Goal: Task Accomplishment & Management: Complete application form

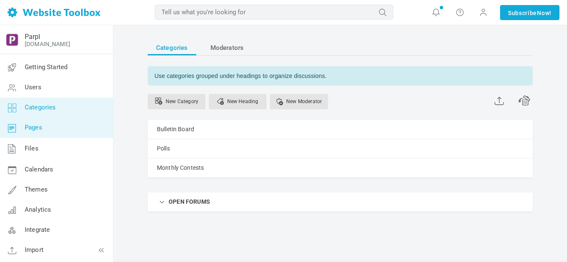
click at [36, 126] on span "Pages" at bounding box center [34, 128] width 18 height 8
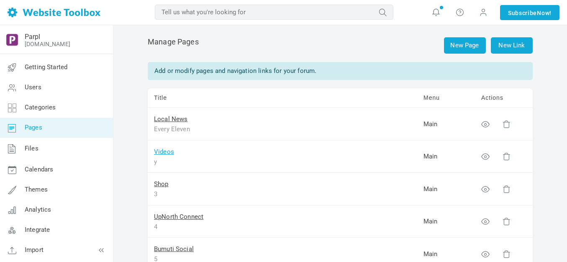
scroll to position [42, 0]
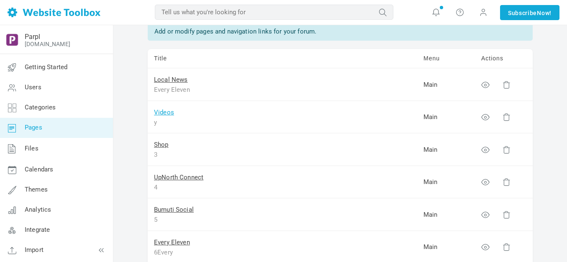
click at [167, 113] on link "Videos" at bounding box center [164, 112] width 20 height 8
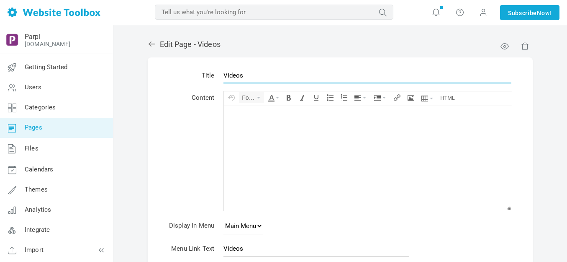
click at [271, 69] on input "Videos" at bounding box center [368, 75] width 288 height 16
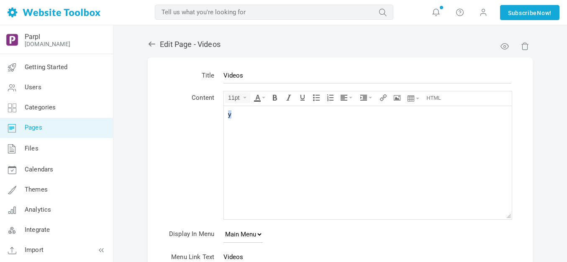
click at [278, 131] on body "y" at bounding box center [368, 162] width 288 height 113
click at [394, 99] on button "Insert/edit image" at bounding box center [398, 98] width 12 height 10
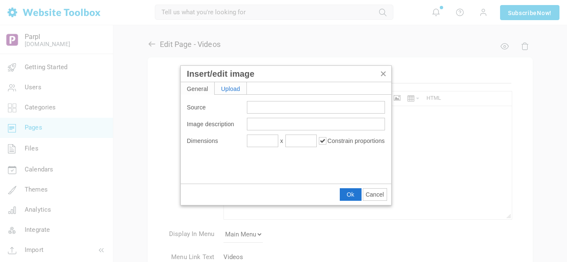
click at [240, 90] on div "Upload" at bounding box center [231, 88] width 32 height 12
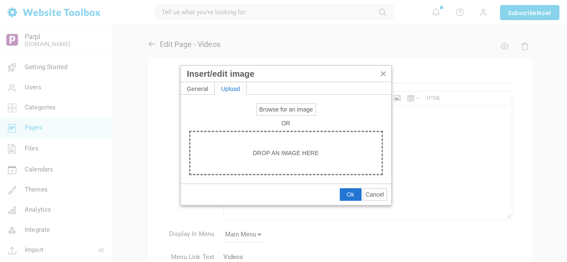
click at [284, 111] on span "Browse for an image" at bounding box center [287, 109] width 54 height 7
type input "C:\fakepath\Slide1.PNG"
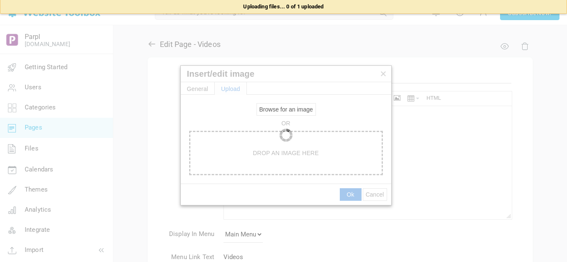
type input "https://d28lcup14p4e72.cloudfront.net/286758%2F9489703%2FSlide1.png"
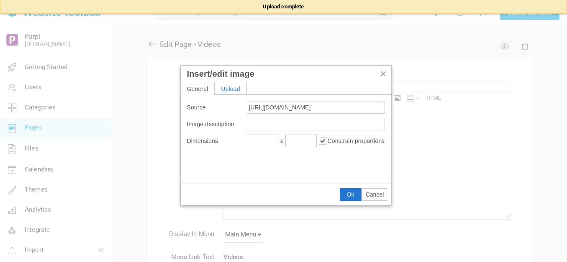
type input "1920"
type input "576"
click at [350, 196] on span "Ok" at bounding box center [351, 194] width 8 height 7
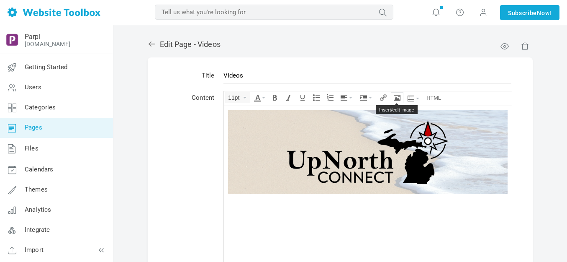
click at [395, 97] on icon "Insert/edit image" at bounding box center [397, 97] width 7 height 7
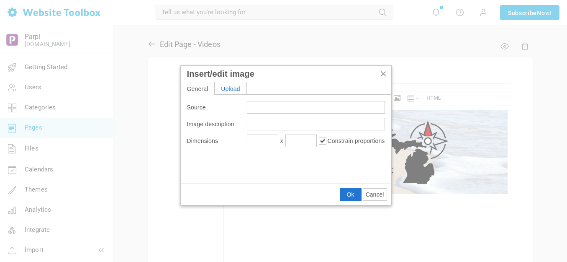
click at [236, 87] on div "Upload" at bounding box center [231, 88] width 32 height 12
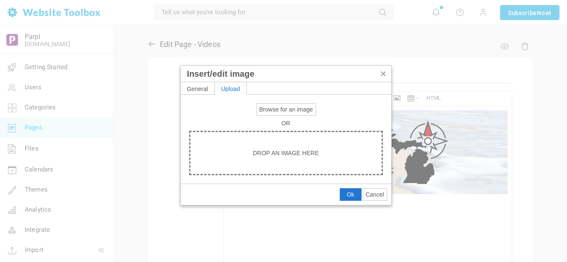
click at [273, 107] on span "Browse for an image" at bounding box center [287, 109] width 54 height 7
type input "C:\fakepath\Slide2.PNG"
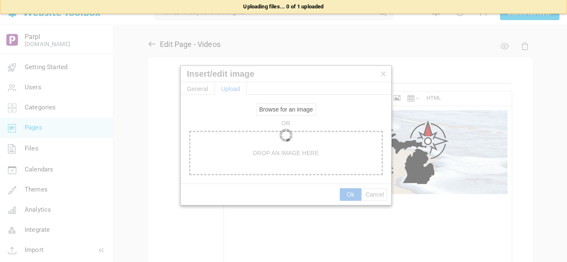
type input "https://d28lcup14p4e72.cloudfront.net/286758%2F9489704%2FSlide2.png"
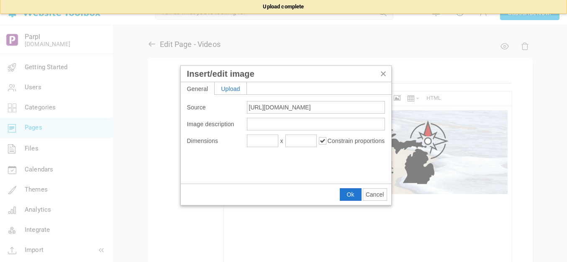
type input "1920"
type input "576"
click at [351, 192] on span "Ok" at bounding box center [351, 194] width 8 height 7
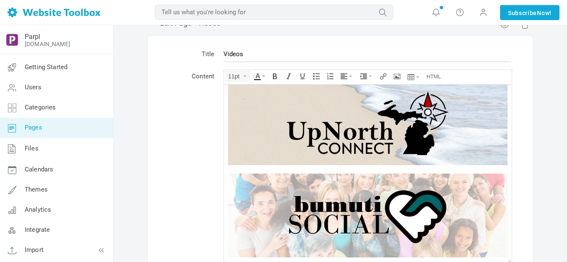
scroll to position [16, 0]
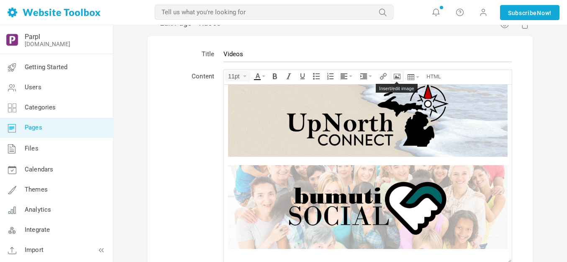
click at [397, 77] on icon "Insert/edit image" at bounding box center [397, 76] width 7 height 7
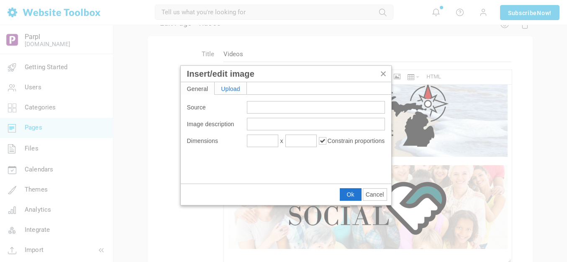
click at [236, 87] on div "Upload" at bounding box center [231, 88] width 32 height 12
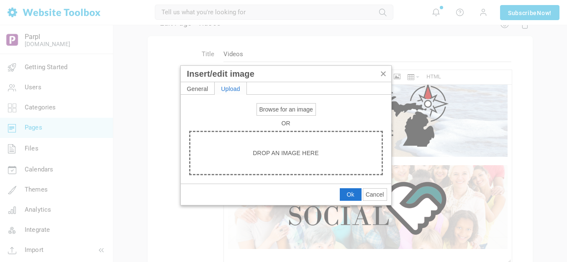
click at [278, 107] on span "Browse for an image" at bounding box center [287, 109] width 54 height 7
type input "C:\fakepath\Slide3.PNG"
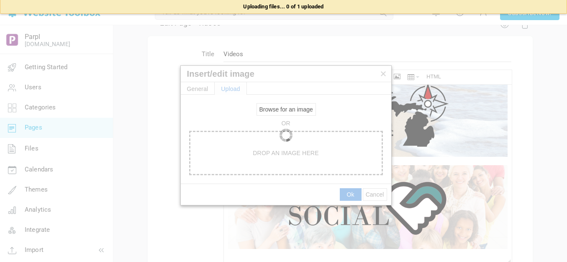
type input "https://d28lcup14p4e72.cloudfront.net/286758%2F9489710%2FSlide3.png"
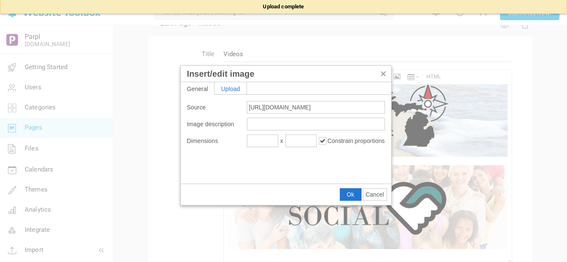
type input "1920"
type input "576"
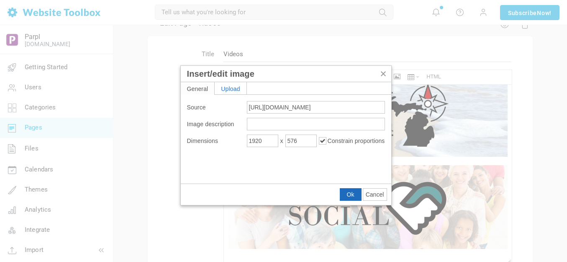
click at [353, 192] on span "Ok" at bounding box center [351, 194] width 8 height 7
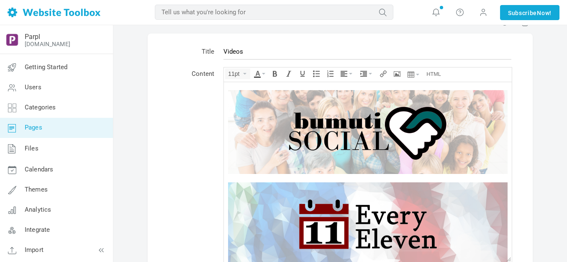
scroll to position [106, 0]
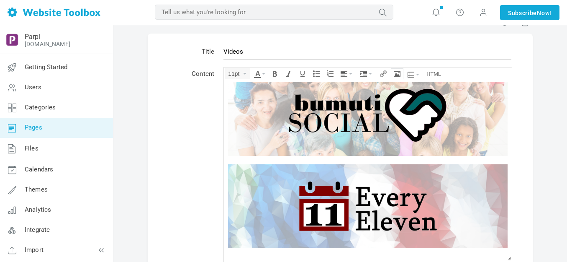
click at [400, 73] on icon "Insert/edit image" at bounding box center [397, 73] width 7 height 7
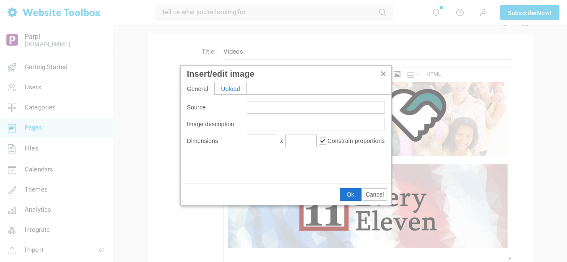
click at [234, 90] on div "Upload" at bounding box center [231, 88] width 32 height 12
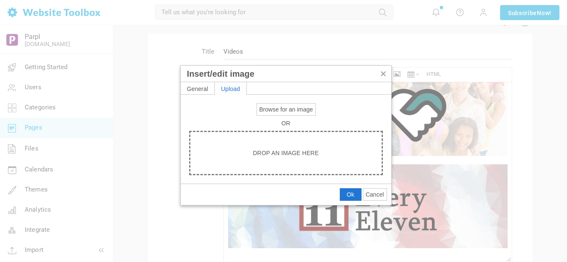
click at [261, 108] on span "Browse for an image" at bounding box center [287, 109] width 54 height 7
type input "C:\fakepath\Slide4.PNG"
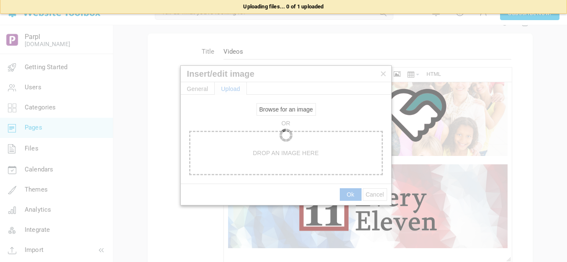
type input "https://d28lcup14p4e72.cloudfront.net/286758%2F9489712%2FSlide4.png"
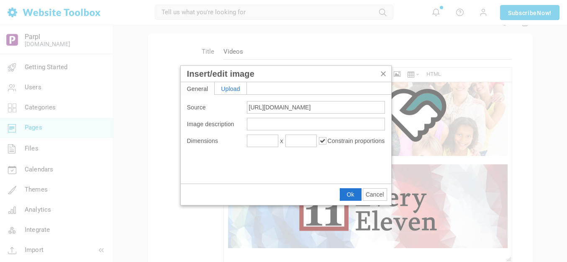
type input "1920"
type input "576"
click at [347, 194] on span "Ok" at bounding box center [351, 194] width 8 height 7
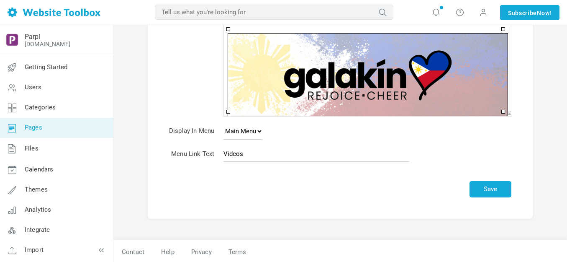
scroll to position [172, 0]
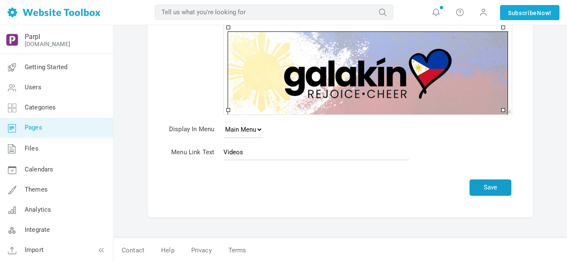
click at [492, 187] on button "Save" at bounding box center [491, 187] width 42 height 16
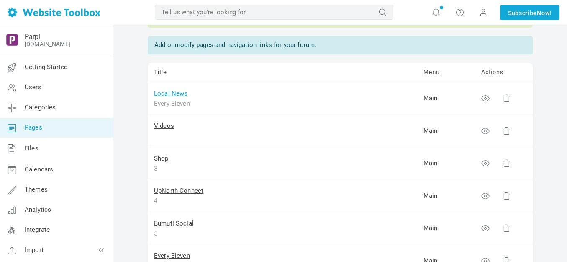
scroll to position [42, 0]
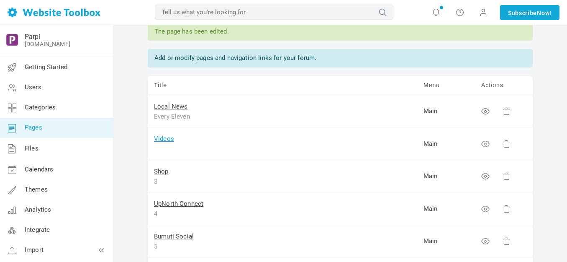
click at [165, 141] on link "Videos" at bounding box center [164, 139] width 20 height 8
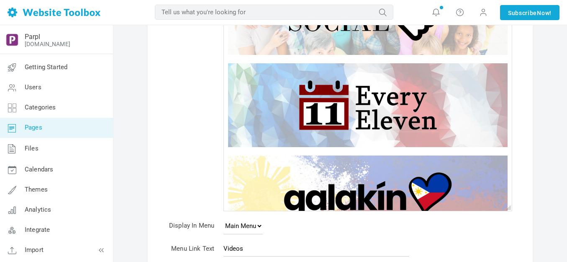
scroll to position [91, 0]
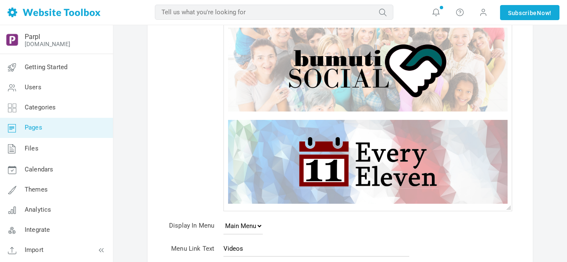
click at [338, 152] on img at bounding box center [368, 161] width 280 height 84
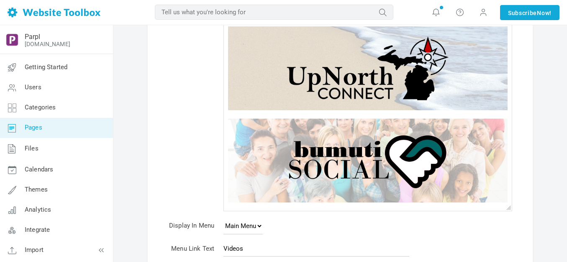
scroll to position [0, 0]
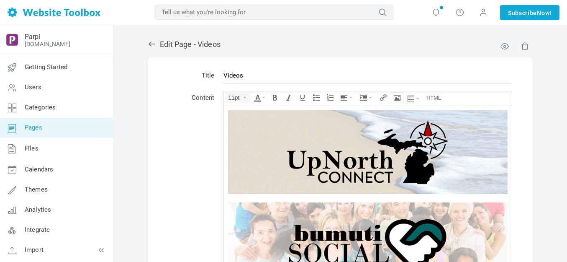
click at [397, 98] on icon "Insert/edit image" at bounding box center [397, 97] width 7 height 7
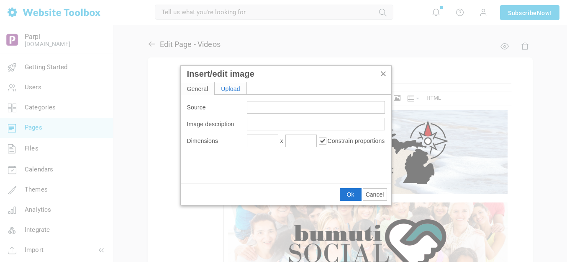
click at [237, 88] on div "Upload" at bounding box center [231, 88] width 32 height 12
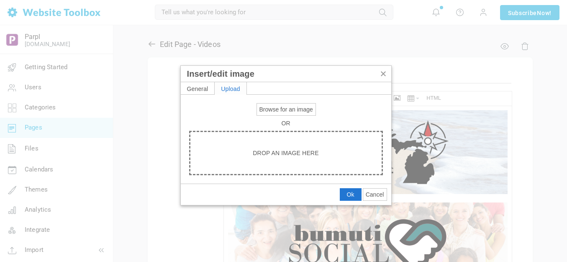
click at [278, 109] on span "Browse for an image" at bounding box center [287, 109] width 54 height 7
type input "C:\fakepath\Slide3.PNG"
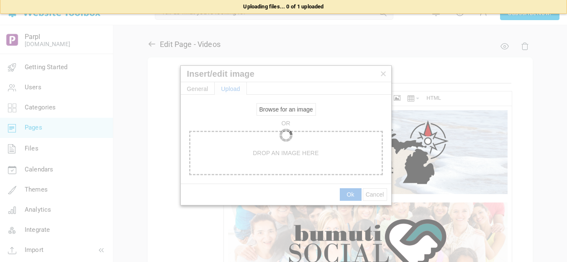
type input "https://d28lcup14p4e72.cloudfront.net/286758%2F9489719%2FSlide3.png"
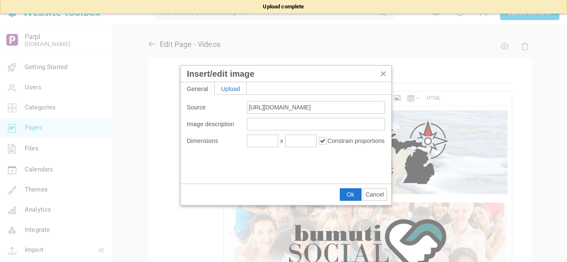
type input "1920"
type input "576"
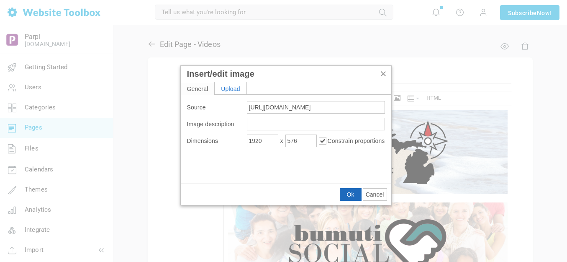
drag, startPoint x: 354, startPoint y: 192, endPoint x: 130, endPoint y: 85, distance: 248.6
click at [354, 192] on span "Ok" at bounding box center [351, 194] width 8 height 7
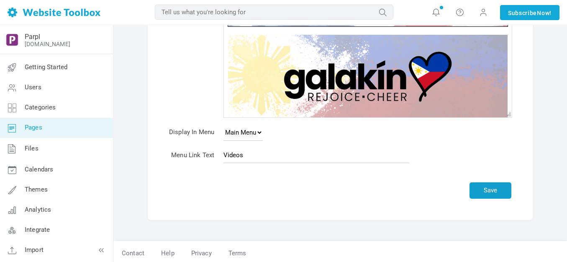
scroll to position [180, 0]
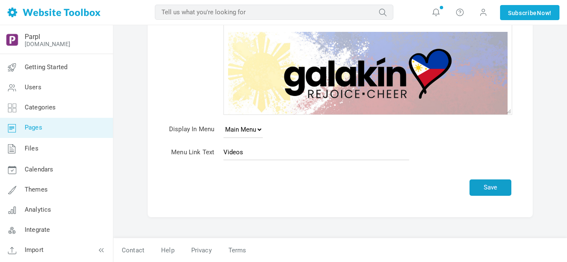
click at [495, 183] on button "Save" at bounding box center [491, 187] width 42 height 16
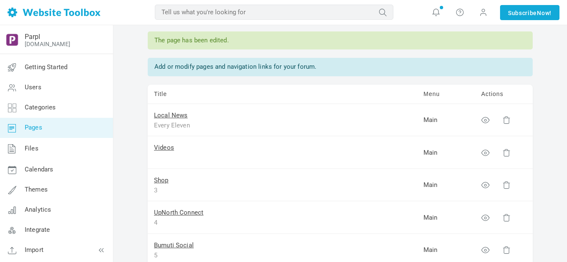
scroll to position [84, 0]
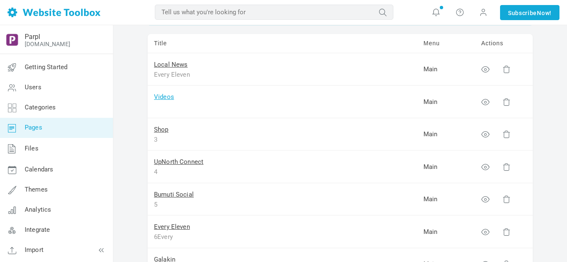
click at [166, 98] on link "Videos" at bounding box center [164, 97] width 20 height 8
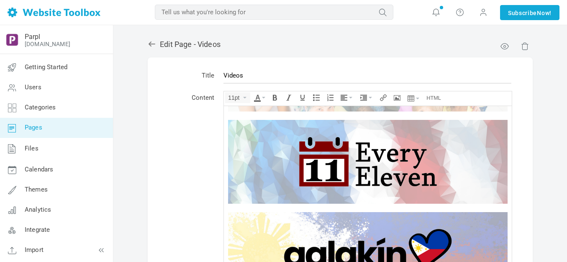
scroll to position [175, 0]
click at [280, 136] on img at bounding box center [368, 161] width 280 height 84
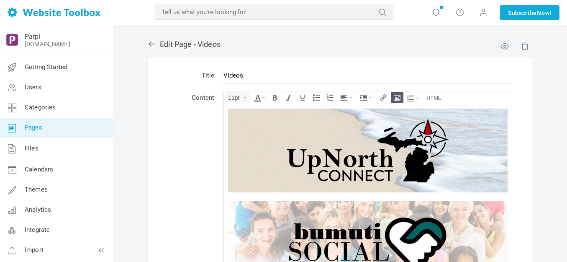
scroll to position [0, 0]
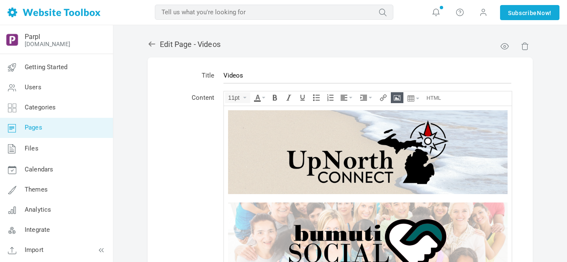
click at [279, 135] on img at bounding box center [368, 152] width 280 height 84
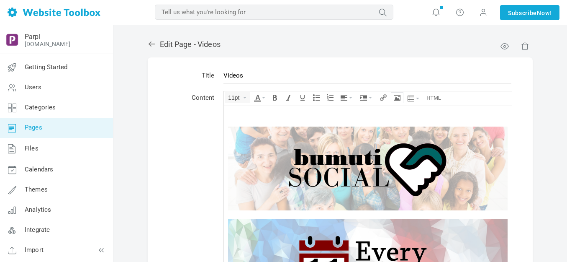
click at [398, 97] on icon "Insert/edit image" at bounding box center [397, 97] width 7 height 7
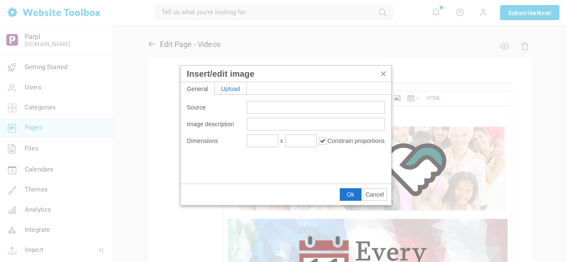
click at [233, 86] on div "Upload" at bounding box center [231, 88] width 32 height 12
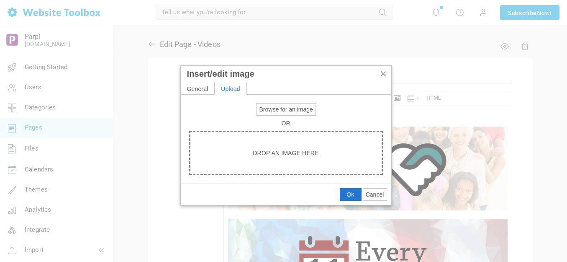
click at [263, 105] on button "Browse for an image" at bounding box center [286, 109] width 59 height 12
type input "C:\fakepath\Slide1.PNG"
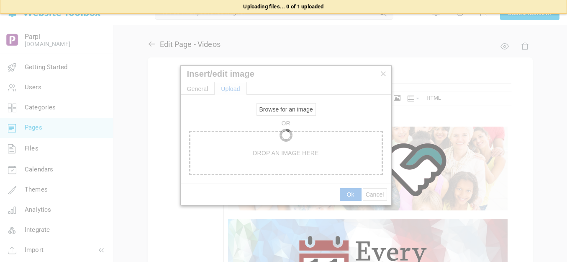
type input "[URL][DOMAIN_NAME]"
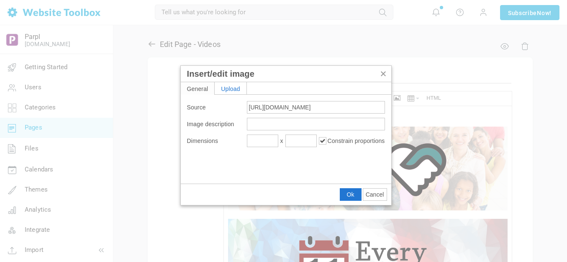
type input "1920"
type input "576"
click at [263, 143] on input "1920" at bounding box center [262, 140] width 31 height 13
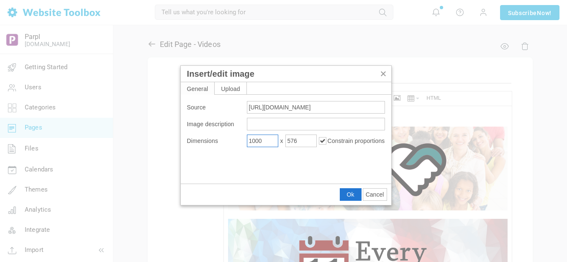
type input "1000"
type input "300"
click at [352, 194] on span "Ok" at bounding box center [351, 194] width 8 height 7
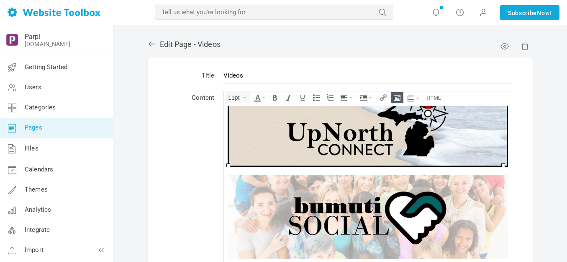
scroll to position [42, 0]
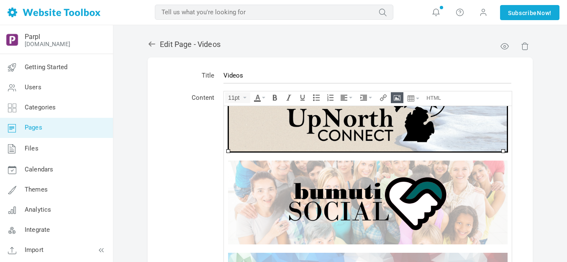
click at [335, 189] on img at bounding box center [368, 202] width 280 height 84
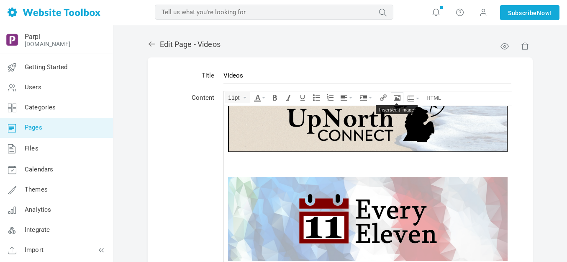
click at [397, 96] on icon "Insert/edit image" at bounding box center [397, 97] width 7 height 7
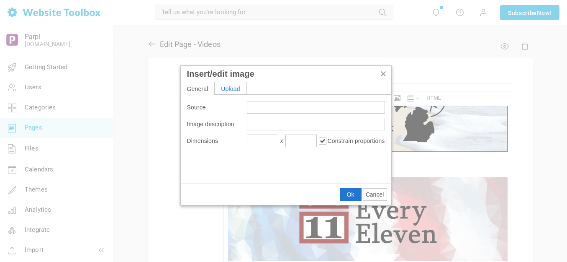
click at [242, 89] on div "Upload" at bounding box center [231, 88] width 32 height 12
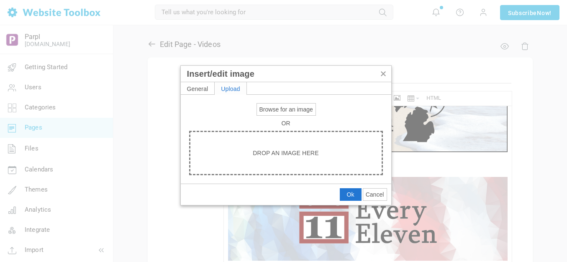
click at [273, 111] on span "Browse for an image" at bounding box center [287, 109] width 54 height 7
type input "C:\fakepath\Slide2.PNG"
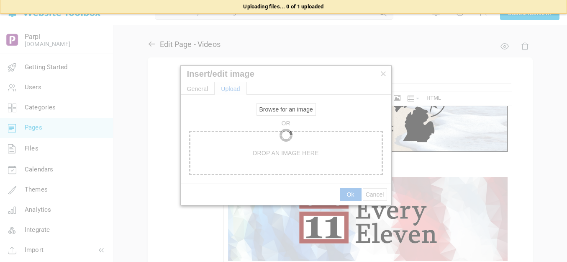
type input "https://d28lcup14p4e72.cloudfront.net/286758%2F9489722%2FSlide2.png"
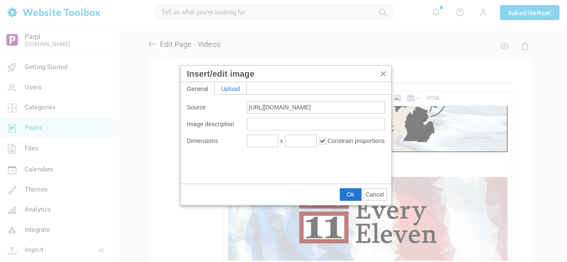
type input "1920"
type input "576"
click at [268, 141] on input "1920" at bounding box center [262, 140] width 31 height 13
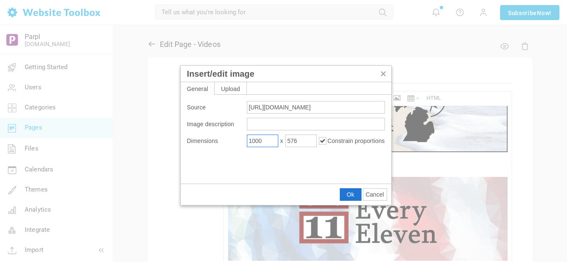
type input "1000"
type input "300"
click at [350, 192] on span "Ok" at bounding box center [351, 194] width 8 height 7
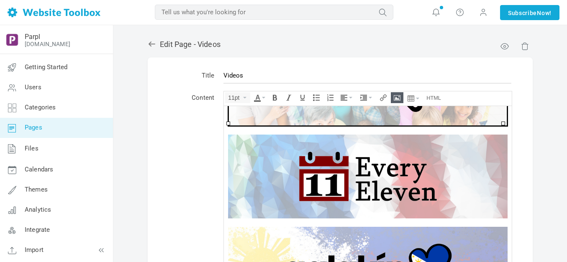
scroll to position [168, 0]
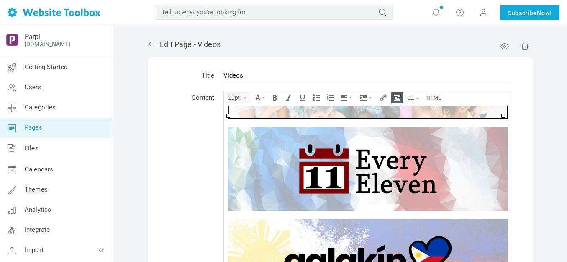
click at [342, 183] on img at bounding box center [368, 168] width 280 height 84
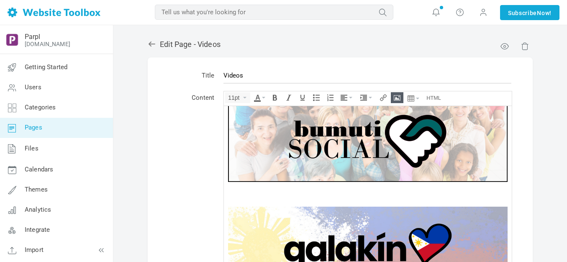
scroll to position [100, 0]
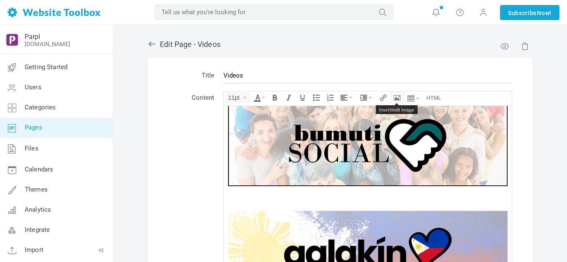
click at [398, 98] on icon "Insert/edit image" at bounding box center [397, 97] width 7 height 7
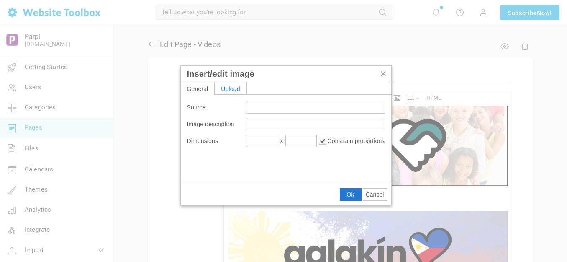
click at [236, 88] on div "Upload" at bounding box center [231, 88] width 32 height 12
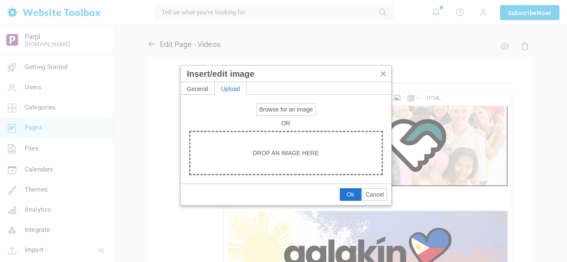
click at [267, 110] on span "Browse for an image" at bounding box center [287, 109] width 54 height 7
type input "C:\fakepath\Slide3.PNG"
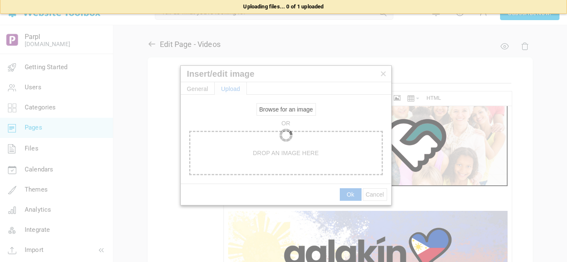
type input "https://d28lcup14p4e72.cloudfront.net/286758%2F9489724%2FSlide3.png"
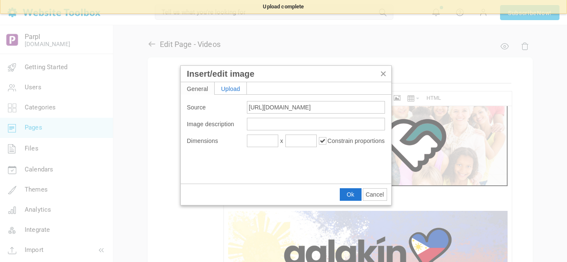
type input "1920"
type input "576"
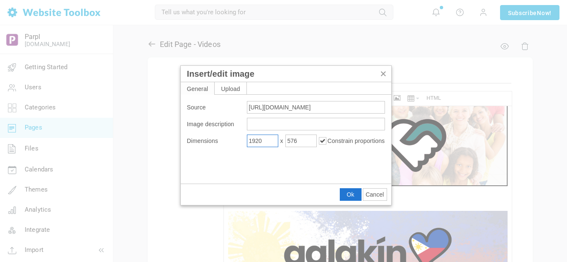
click at [259, 143] on input "1920" at bounding box center [262, 140] width 31 height 13
type input "1000"
click at [348, 192] on span "Ok" at bounding box center [351, 194] width 8 height 7
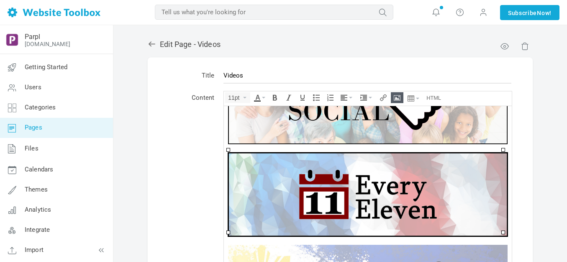
scroll to position [175, 0]
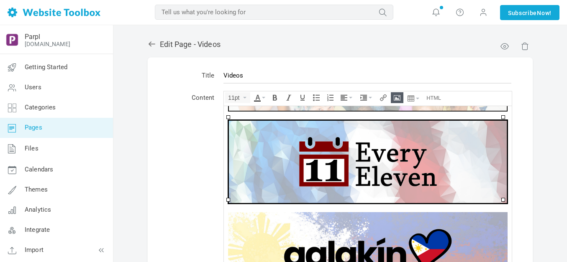
click at [343, 218] on img at bounding box center [368, 254] width 280 height 84
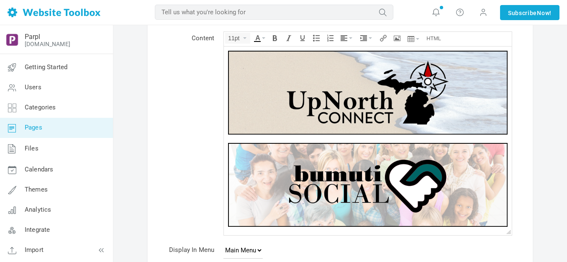
scroll to position [42, 0]
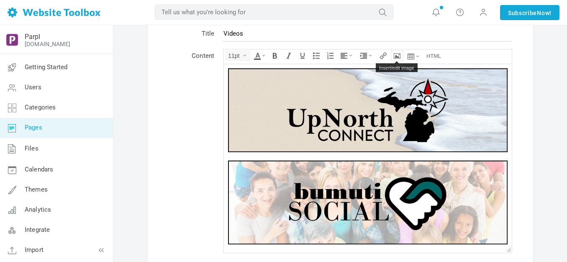
click at [398, 57] on icon "Insert/edit image" at bounding box center [397, 55] width 7 height 7
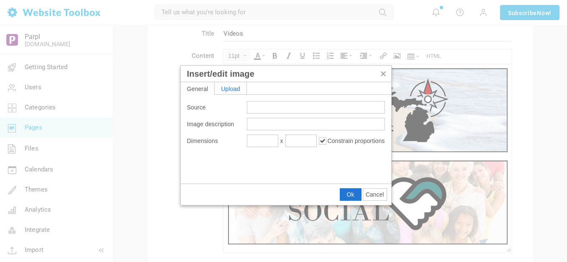
click at [238, 88] on div "Upload" at bounding box center [231, 88] width 32 height 12
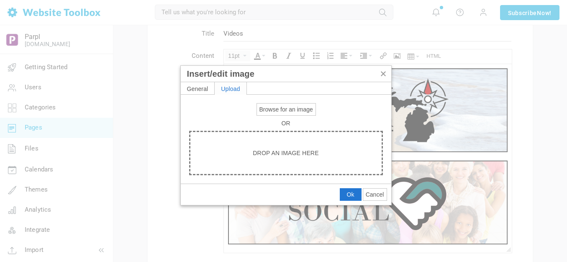
click at [269, 109] on span "Browse for an image" at bounding box center [287, 109] width 54 height 7
type input "C:\fakepath\Slide4.PNG"
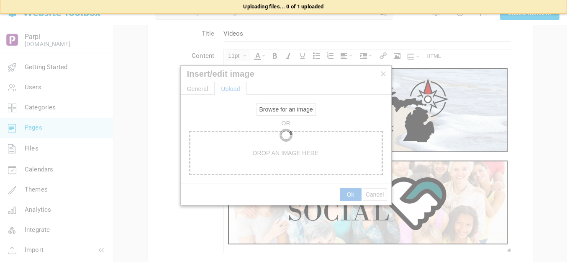
type input "https://d28lcup14p4e72.cloudfront.net/286758%2F9489726%2FSlide4.png"
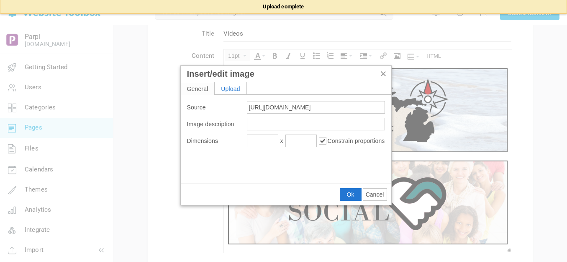
type input "1920"
type input "576"
click at [263, 142] on input "1920" at bounding box center [262, 140] width 31 height 13
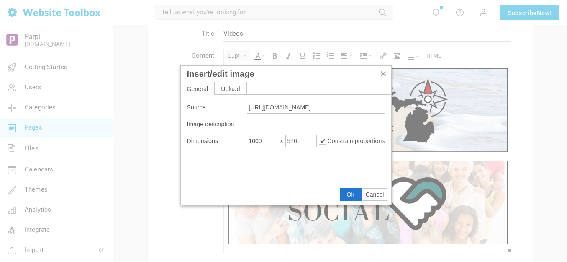
type input "1000"
type input "300"
click at [351, 193] on span "Ok" at bounding box center [351, 194] width 8 height 7
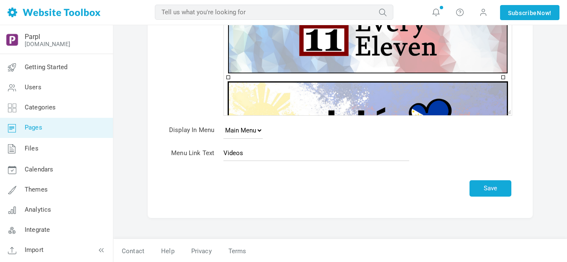
scroll to position [180, 0]
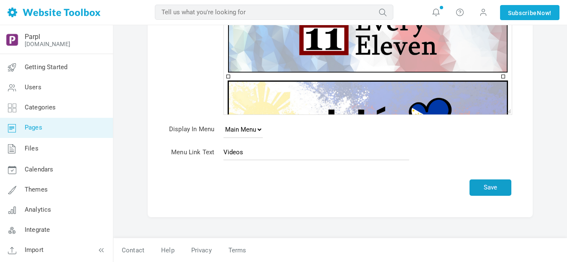
click at [496, 189] on button "Save" at bounding box center [491, 187] width 42 height 16
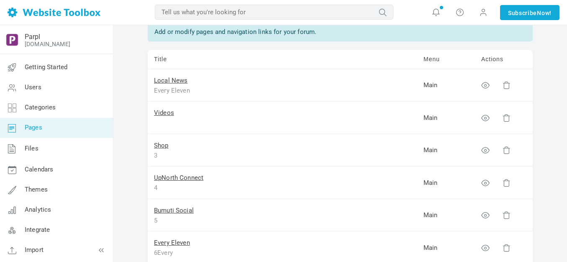
scroll to position [126, 0]
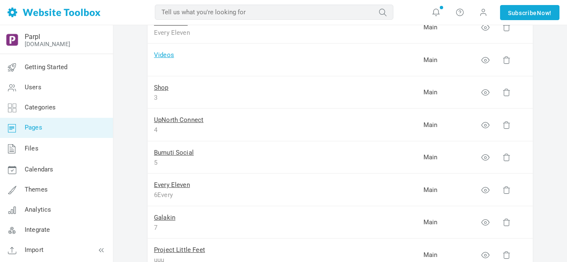
click at [170, 54] on link "Videos" at bounding box center [164, 55] width 20 height 8
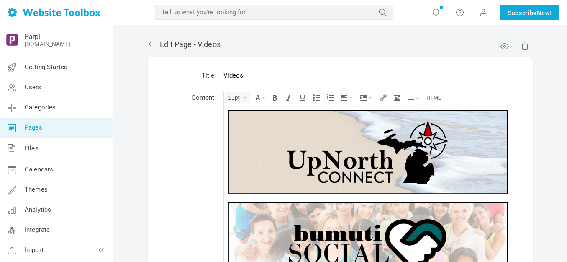
scroll to position [175, 0]
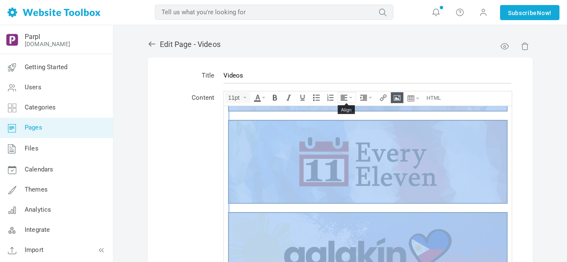
click at [353, 96] on button "Align" at bounding box center [347, 98] width 18 height 10
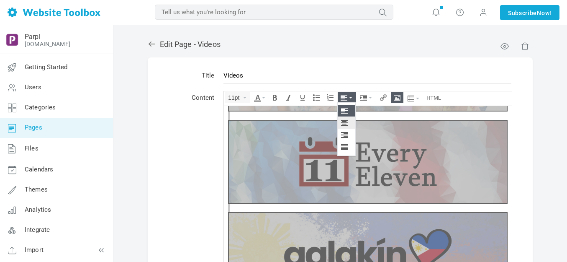
click at [346, 122] on icon at bounding box center [345, 122] width 8 height 7
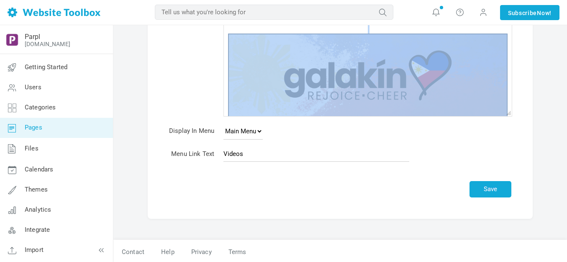
scroll to position [180, 0]
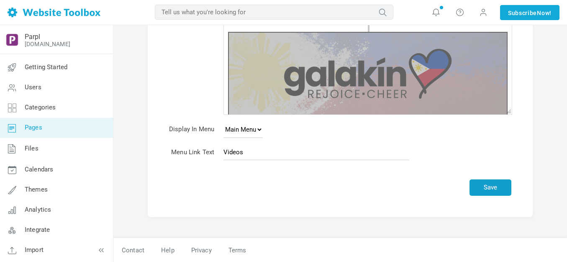
click at [497, 186] on button "Save" at bounding box center [491, 187] width 42 height 16
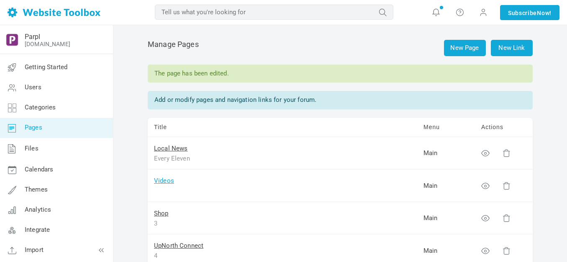
click at [169, 181] on link "Videos" at bounding box center [164, 181] width 20 height 8
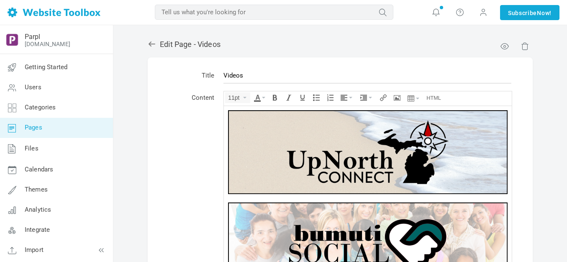
click at [310, 143] on img at bounding box center [368, 152] width 280 height 84
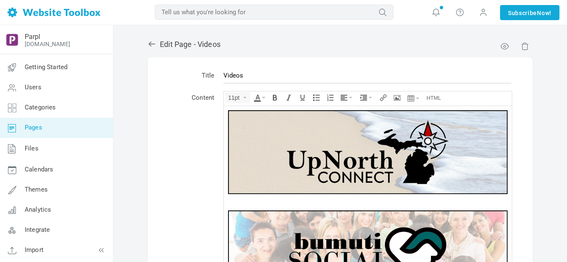
click at [346, 229] on img at bounding box center [368, 252] width 280 height 84
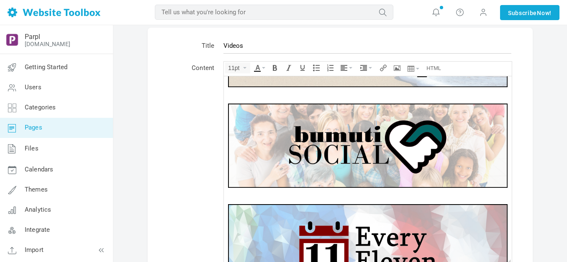
scroll to position [91, 0]
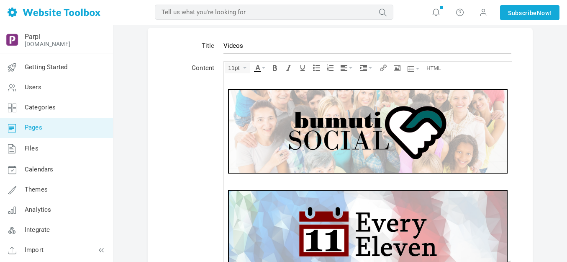
click at [347, 227] on img at bounding box center [368, 231] width 280 height 84
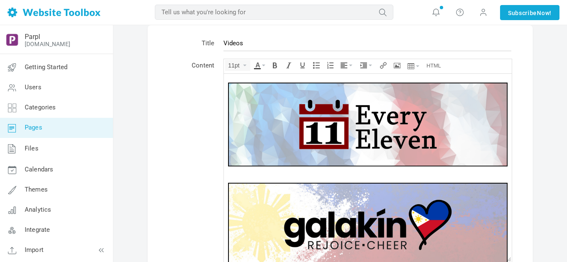
scroll to position [199, 0]
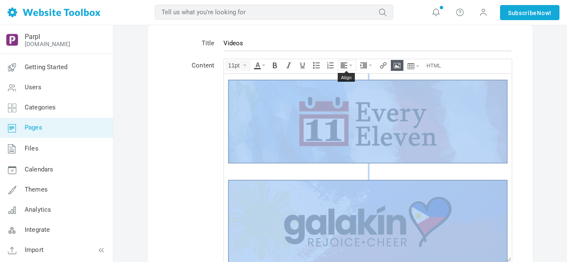
click at [351, 64] on icon "Align" at bounding box center [350, 65] width 3 height 2
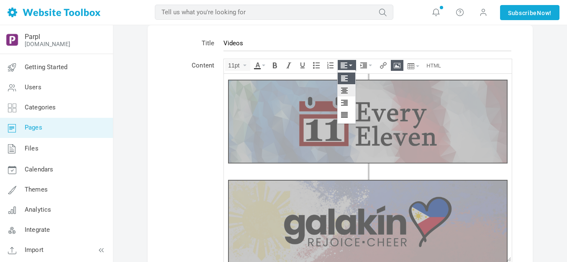
click at [344, 91] on icon at bounding box center [345, 90] width 8 height 7
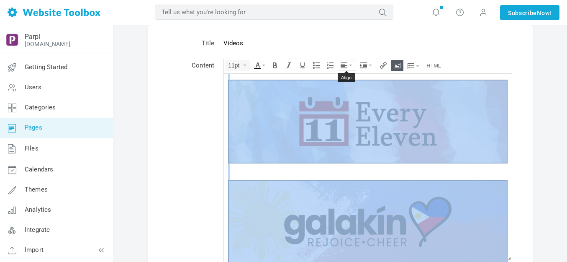
click at [349, 64] on icon "Align" at bounding box center [350, 65] width 3 height 2
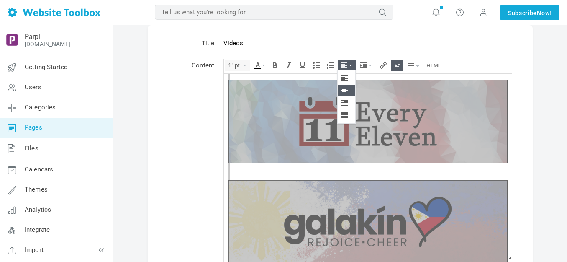
click at [346, 90] on icon at bounding box center [345, 90] width 8 height 7
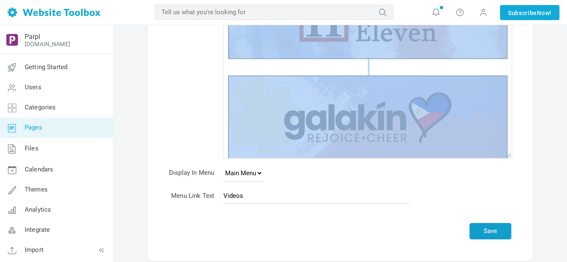
scroll to position [158, 0]
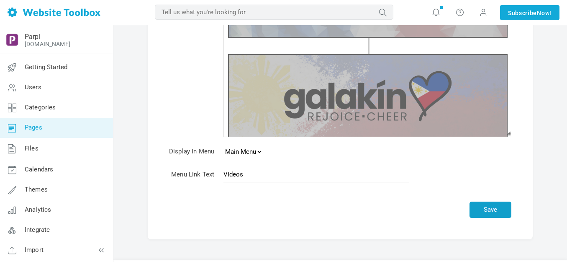
click at [493, 212] on button "Save" at bounding box center [491, 209] width 42 height 16
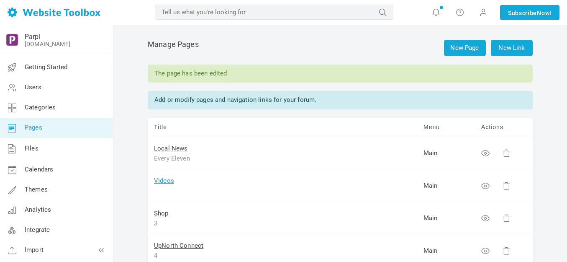
click at [165, 181] on link "Videos" at bounding box center [164, 181] width 20 height 8
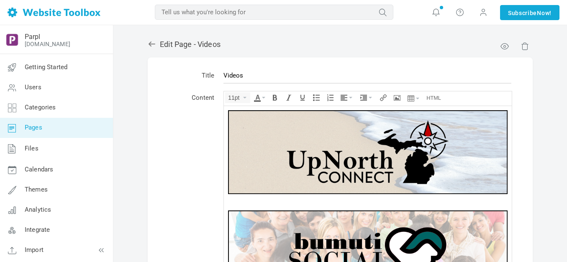
scroll to position [199, 0]
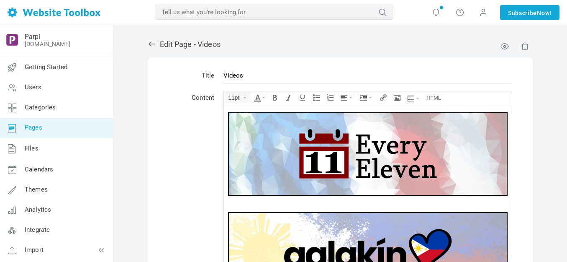
click at [405, 150] on img at bounding box center [368, 153] width 280 height 84
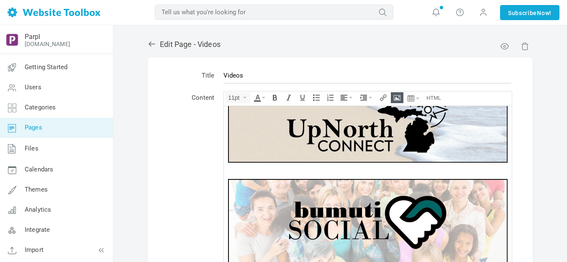
scroll to position [0, 0]
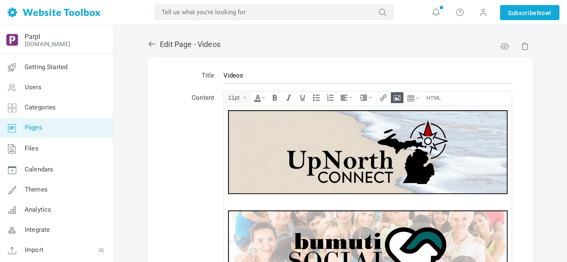
click at [408, 145] on img at bounding box center [368, 152] width 280 height 84
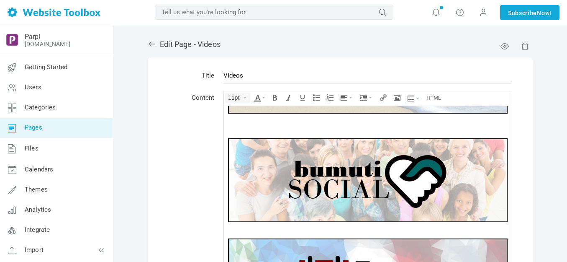
scroll to position [84, 0]
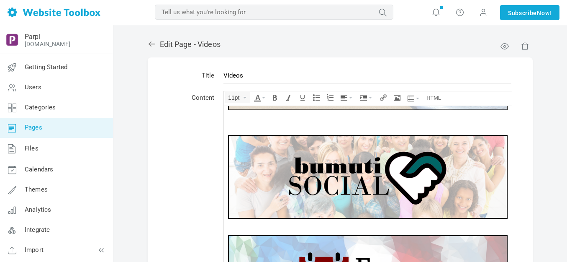
click at [400, 165] on img at bounding box center [368, 176] width 280 height 84
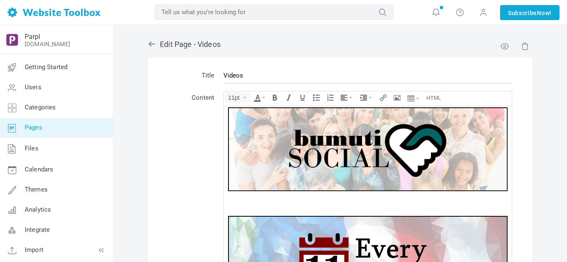
scroll to position [126, 0]
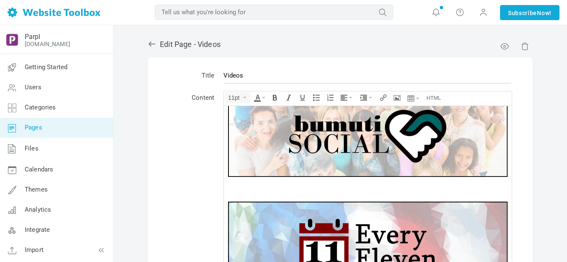
click at [388, 211] on img at bounding box center [368, 243] width 280 height 84
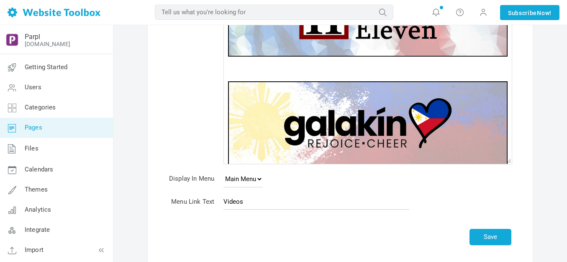
scroll to position [145, 0]
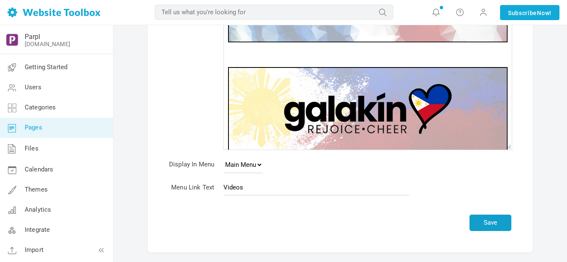
drag, startPoint x: 499, startPoint y: 224, endPoint x: 350, endPoint y: 155, distance: 164.3
click at [499, 223] on button "Save" at bounding box center [491, 222] width 42 height 16
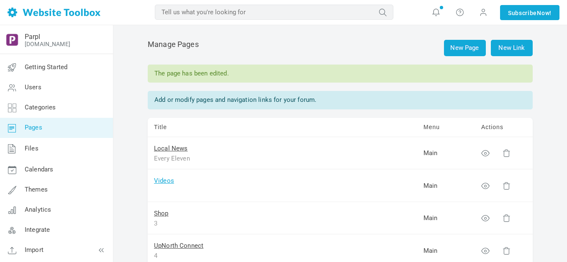
click at [166, 180] on link "Videos" at bounding box center [164, 181] width 20 height 8
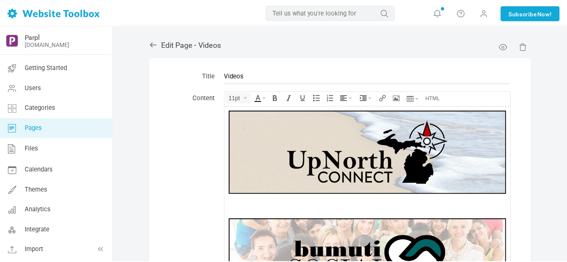
scroll to position [224, 0]
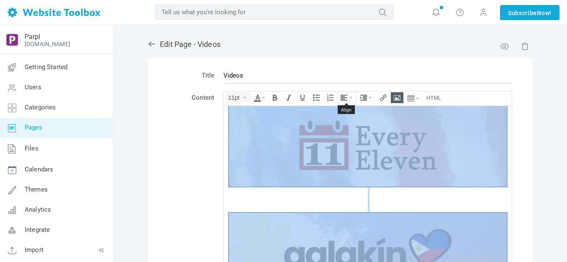
click at [351, 95] on button "Align" at bounding box center [347, 98] width 18 height 10
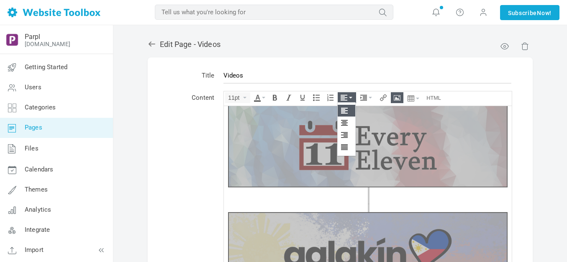
click at [346, 111] on icon at bounding box center [345, 110] width 8 height 7
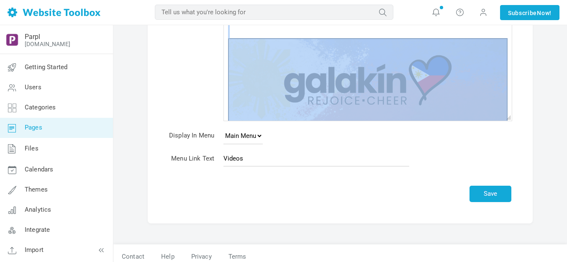
scroll to position [180, 0]
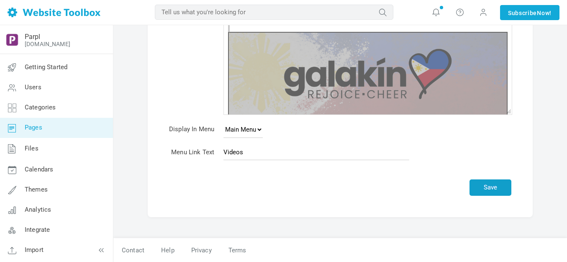
click at [488, 183] on button "Save" at bounding box center [491, 187] width 42 height 16
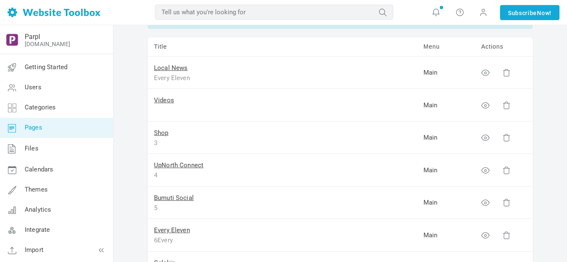
scroll to position [84, 0]
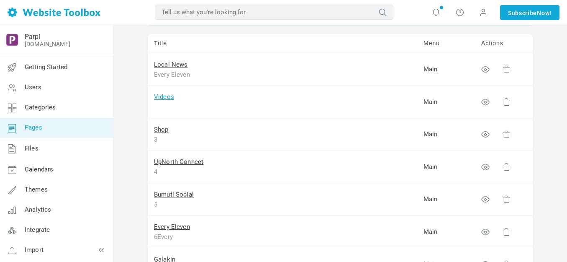
click at [168, 96] on link "Videos" at bounding box center [164, 97] width 20 height 8
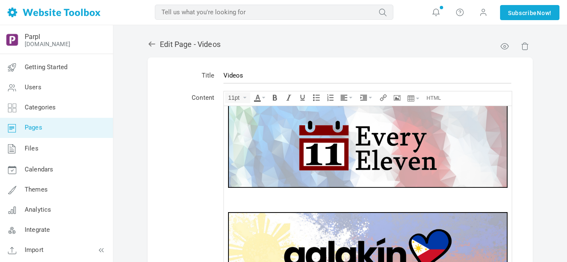
scroll to position [199, 0]
click at [303, 150] on img at bounding box center [368, 145] width 280 height 84
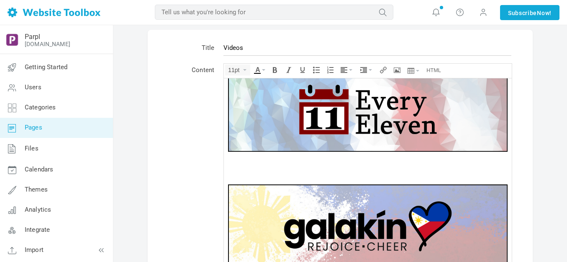
scroll to position [42, 0]
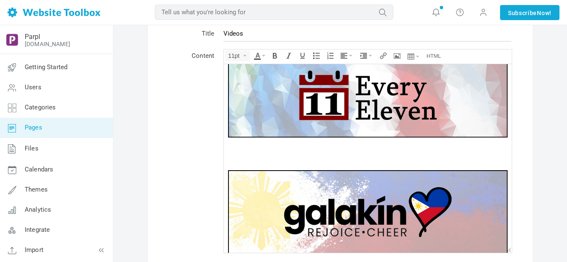
click at [340, 192] on img at bounding box center [368, 212] width 280 height 84
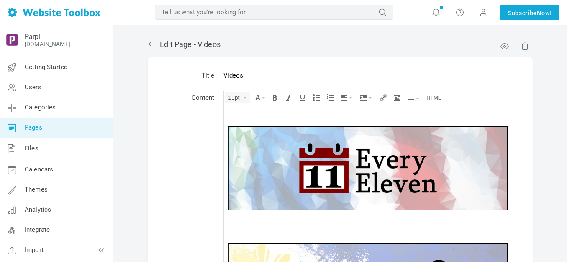
scroll to position [124, 0]
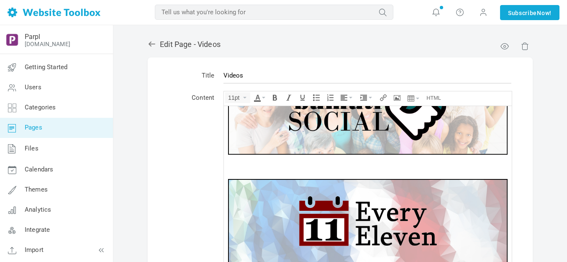
click at [359, 131] on img at bounding box center [368, 112] width 280 height 84
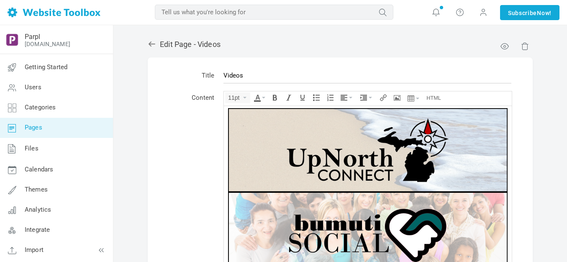
scroll to position [0, 0]
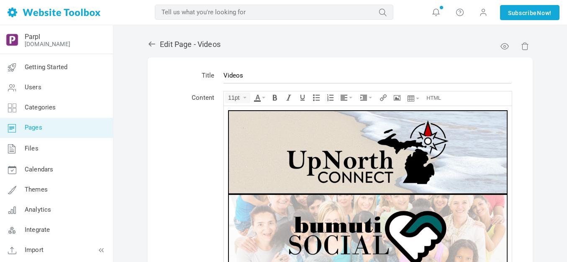
click at [358, 148] on img at bounding box center [368, 152] width 280 height 84
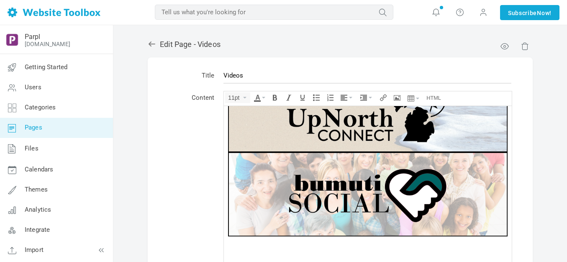
click at [344, 188] on img at bounding box center [368, 194] width 280 height 84
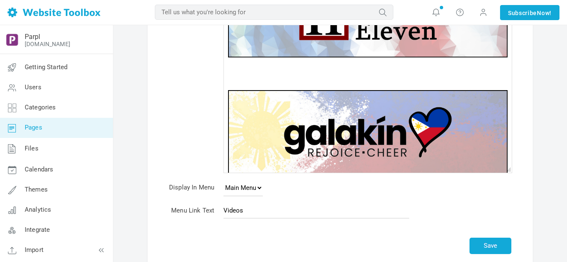
scroll to position [168, 0]
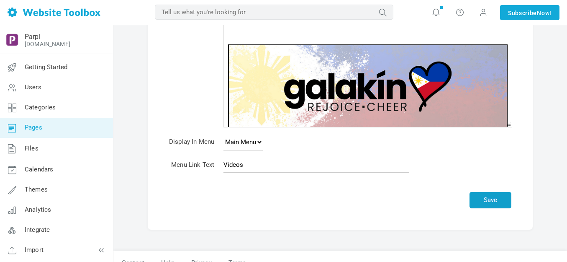
click at [499, 204] on button "Save" at bounding box center [491, 200] width 42 height 16
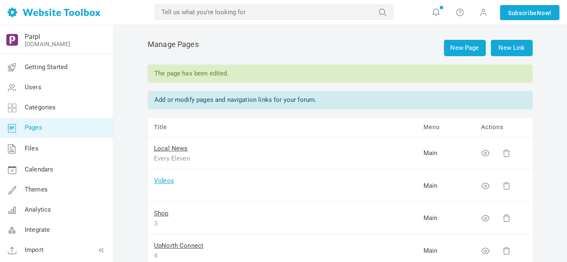
click at [168, 181] on link "Videos" at bounding box center [164, 181] width 20 height 8
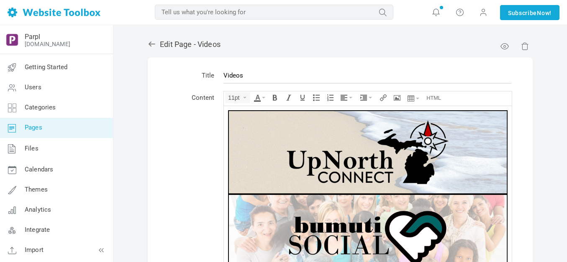
scroll to position [215, 0]
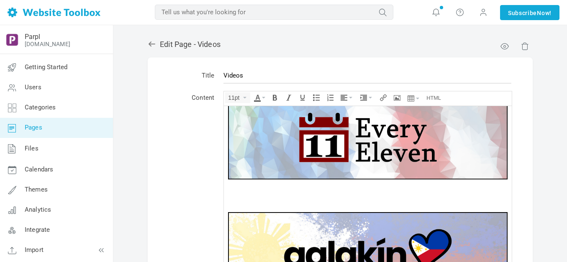
click at [259, 151] on img at bounding box center [368, 137] width 280 height 84
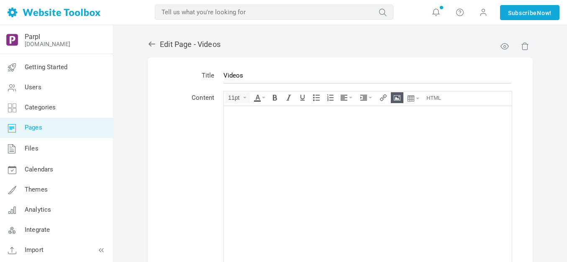
scroll to position [0, 0]
click at [350, 97] on icon "Align" at bounding box center [350, 98] width 3 height 2
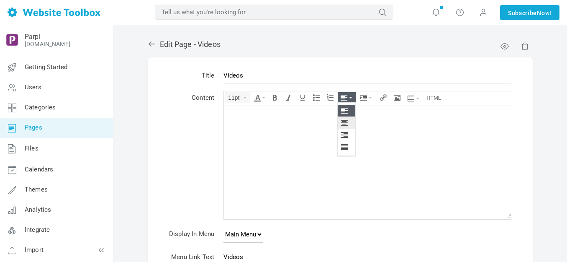
click at [344, 121] on icon at bounding box center [345, 122] width 8 height 7
click at [397, 95] on icon "Insert/edit image" at bounding box center [397, 97] width 7 height 7
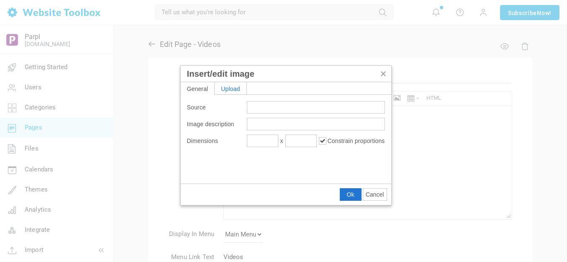
click at [233, 88] on div "Upload" at bounding box center [231, 88] width 32 height 12
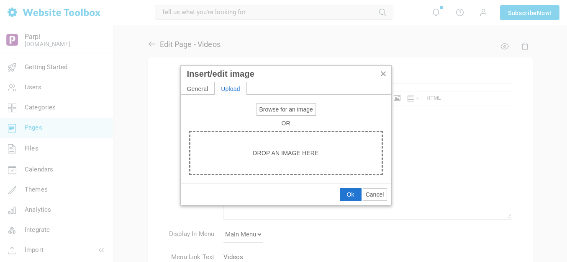
click at [276, 108] on span "Browse for an image" at bounding box center [287, 109] width 54 height 7
type input "C:\fakepath\Slide1.PNG"
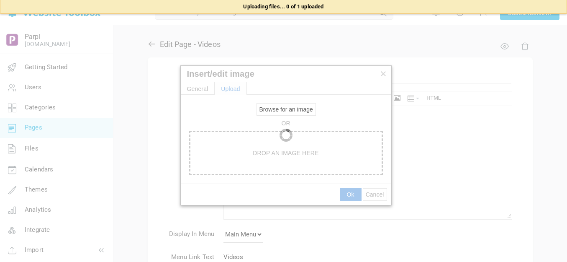
type input "https://d28lcup14p4e72.cloudfront.net/286758%2F9489730%2FSlide1.png"
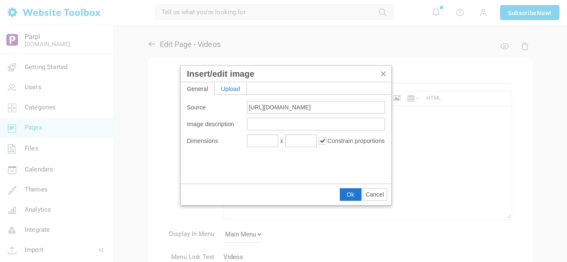
type input "1920"
type input "576"
click at [267, 137] on input "1920" at bounding box center [262, 140] width 31 height 13
click at [268, 137] on input "1920" at bounding box center [262, 140] width 31 height 13
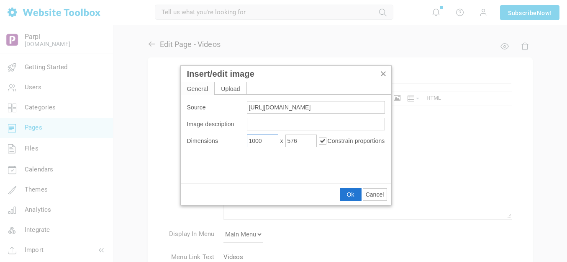
type input "1000"
type input "300"
click at [356, 192] on button "Ok" at bounding box center [350, 194] width 21 height 12
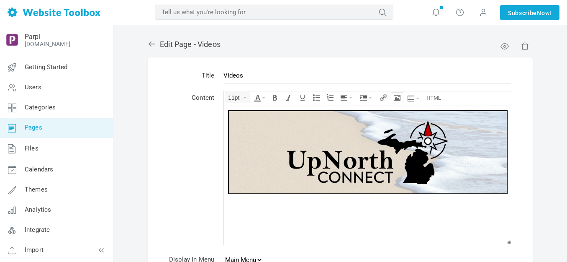
click at [396, 96] on icon "Insert/edit image" at bounding box center [397, 97] width 7 height 7
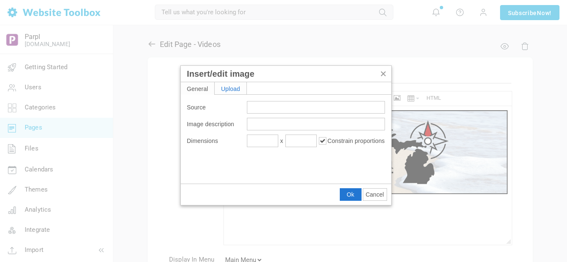
click at [239, 85] on div "Upload" at bounding box center [231, 88] width 32 height 12
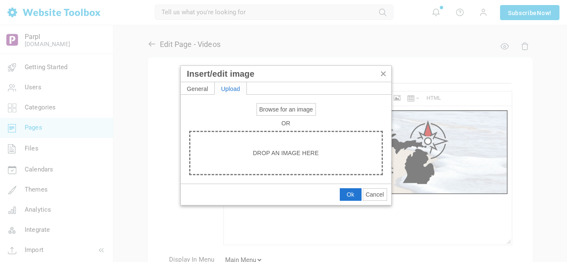
click at [272, 106] on span "Browse for an image" at bounding box center [287, 109] width 54 height 7
type input "C:\fakepath\Slide2.PNG"
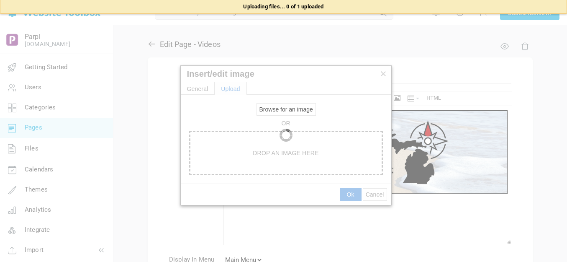
type input "https://d28lcup14p4e72.cloudfront.net/286758%2F9489731%2FSlide2.png"
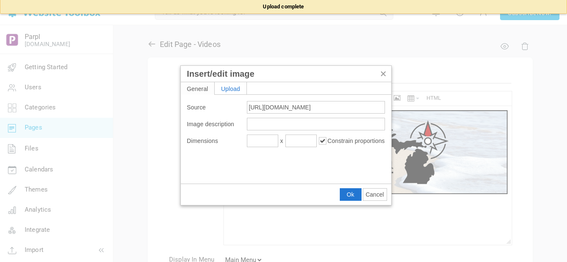
type input "1920"
type input "576"
click at [255, 141] on input "1920" at bounding box center [262, 140] width 31 height 13
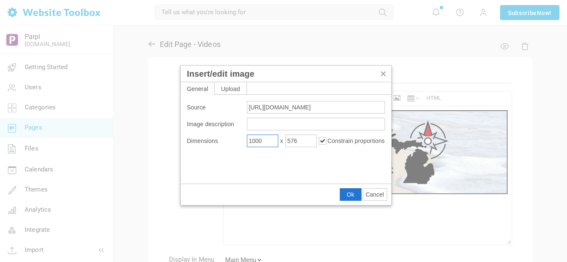
type input "1000"
type input "300"
click at [350, 190] on button "Ok" at bounding box center [350, 194] width 21 height 12
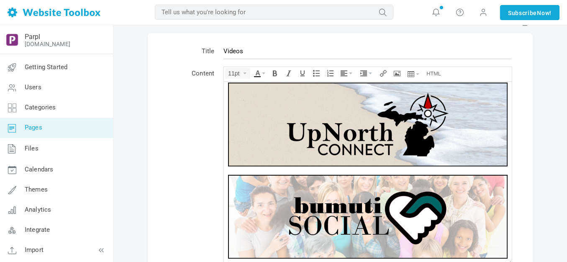
scroll to position [12, 0]
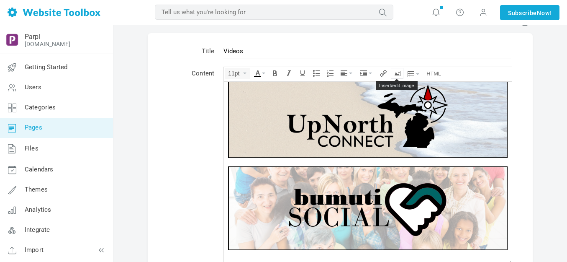
click at [395, 72] on icon "Insert/edit image" at bounding box center [397, 73] width 7 height 7
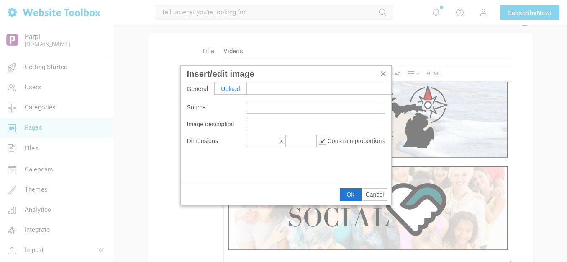
click at [222, 86] on div "Upload" at bounding box center [231, 88] width 32 height 12
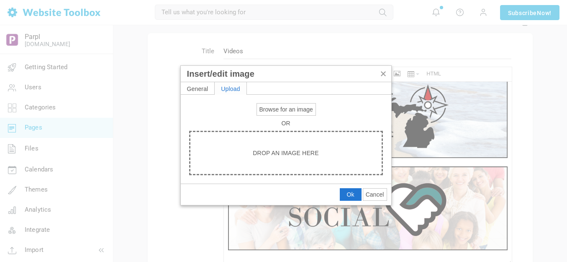
click at [273, 108] on span "Browse for an image" at bounding box center [287, 109] width 54 height 7
type input "C:\fakepath\Slide3.PNG"
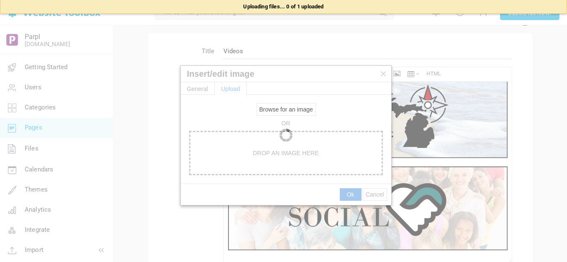
type input "https://d28lcup14p4e72.cloudfront.net/286758%2F9489732%2FSlide3.png"
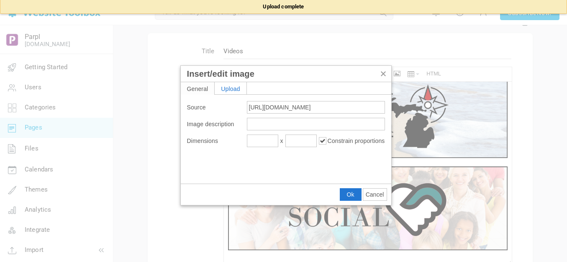
type input "1920"
type input "576"
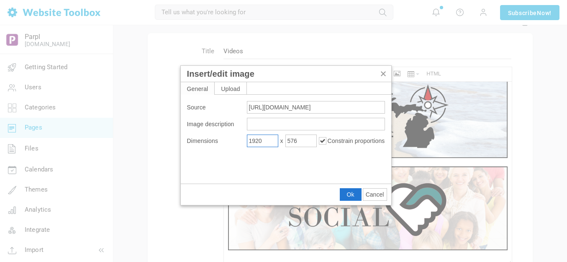
click at [265, 142] on input "1920" at bounding box center [262, 140] width 31 height 13
type input "1000"
type input "300"
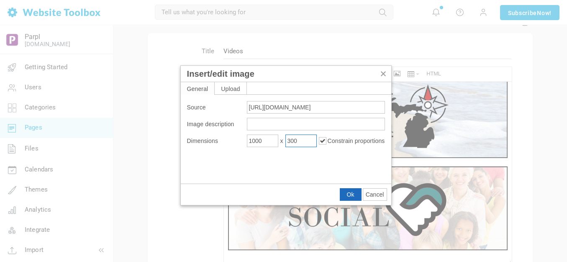
click at [352, 194] on span "Ok" at bounding box center [351, 194] width 8 height 7
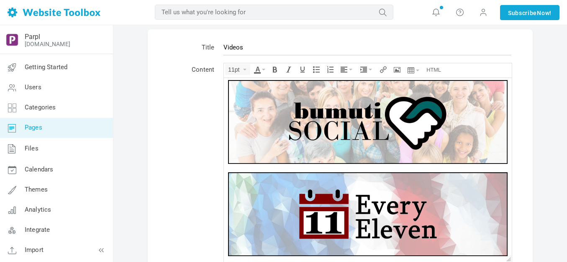
scroll to position [102, 0]
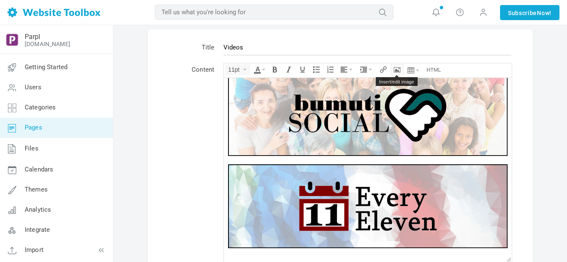
click at [399, 71] on icon "Insert/edit image" at bounding box center [397, 69] width 7 height 7
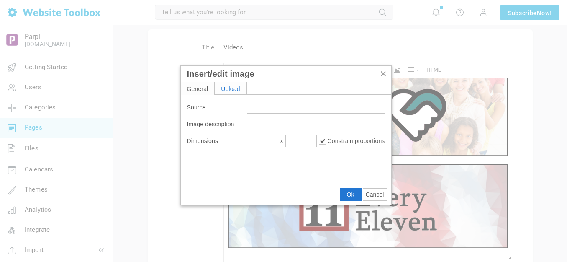
click at [229, 89] on div "Upload" at bounding box center [231, 88] width 32 height 12
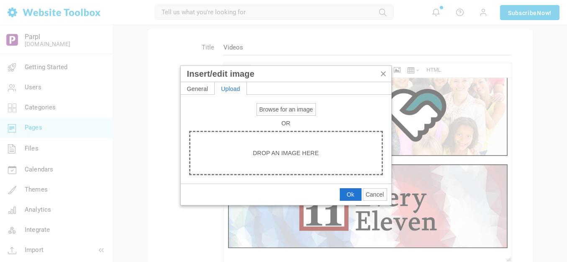
click at [269, 108] on span "Browse for an image" at bounding box center [287, 109] width 54 height 7
type input "C:\fakepath\Slide4.PNG"
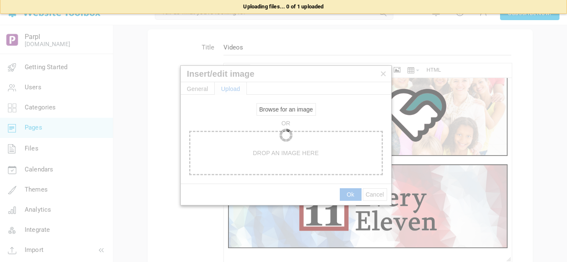
type input "https://d28lcup14p4e72.cloudfront.net/286758%2F9489733%2FSlide4.png"
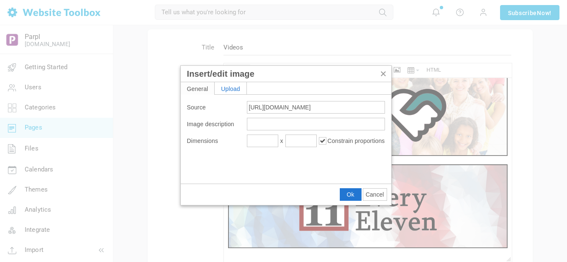
type input "1920"
type input "576"
click at [263, 142] on input "1920" at bounding box center [262, 140] width 31 height 13
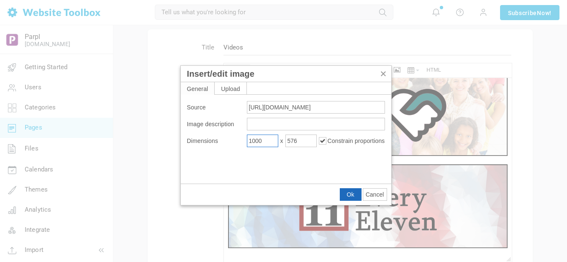
type input "1000"
type input "300"
click at [354, 198] on button "Ok" at bounding box center [350, 194] width 21 height 12
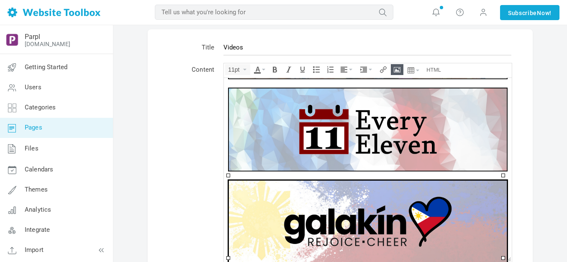
scroll to position [176, 0]
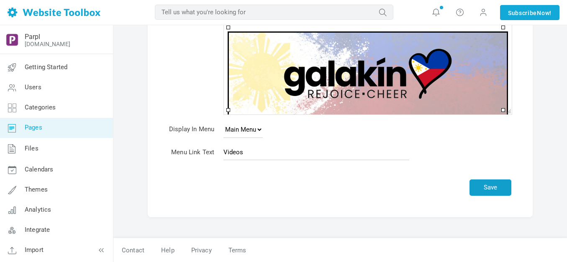
click at [477, 187] on button "Save" at bounding box center [491, 187] width 42 height 16
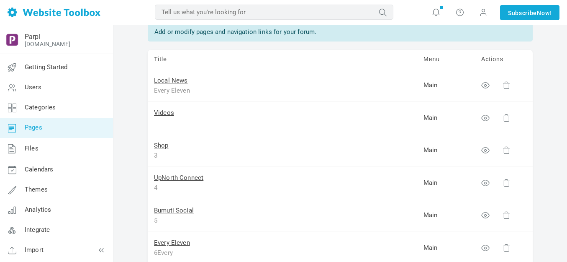
scroll to position [84, 0]
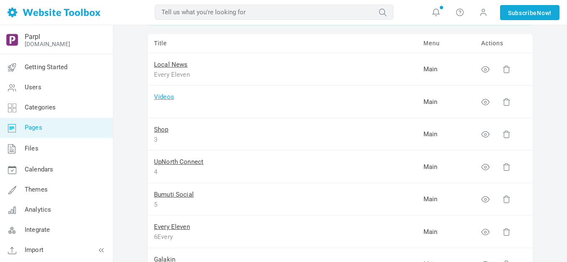
click at [166, 95] on link "Videos" at bounding box center [164, 97] width 20 height 8
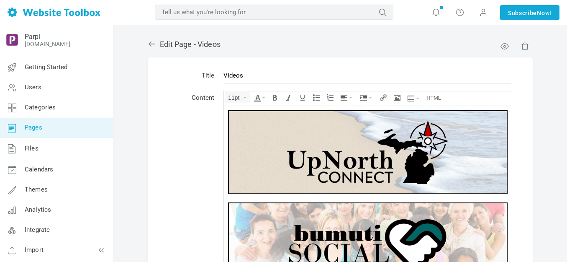
click at [315, 144] on img at bounding box center [368, 152] width 280 height 84
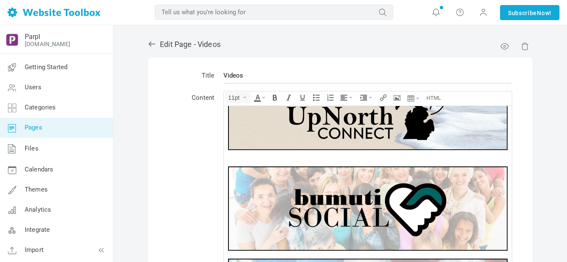
scroll to position [126, 0]
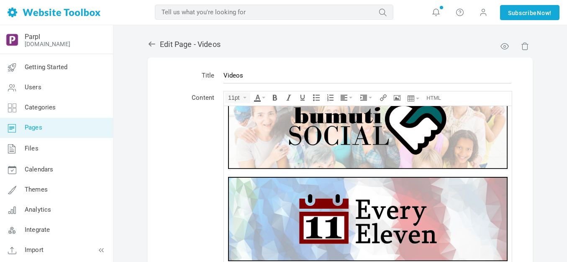
click at [332, 117] on img at bounding box center [368, 126] width 280 height 84
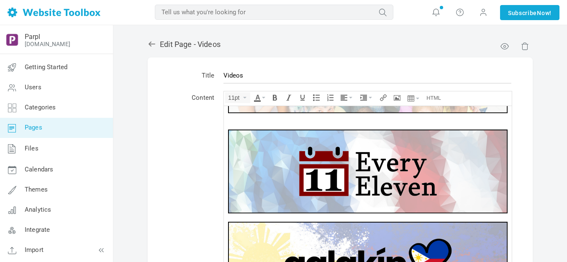
scroll to position [187, 0]
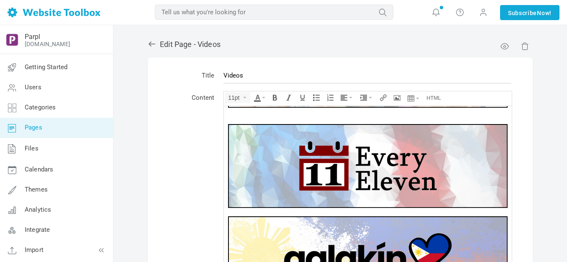
click at [359, 153] on img at bounding box center [368, 166] width 280 height 84
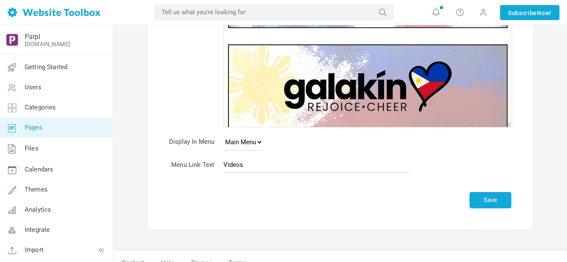
scroll to position [180, 0]
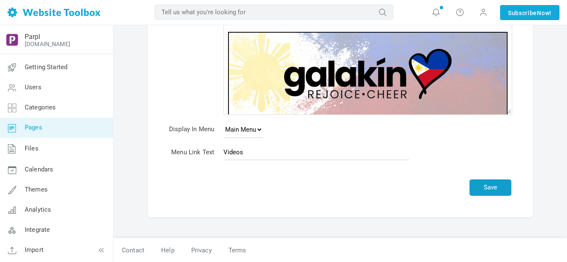
click at [496, 185] on button "Save" at bounding box center [491, 187] width 42 height 16
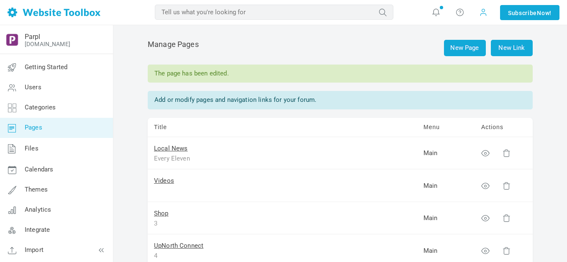
click at [483, 15] on span at bounding box center [484, 12] width 8 height 9
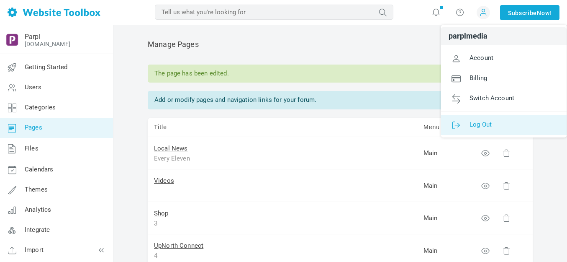
click at [475, 121] on span "Log Out" at bounding box center [481, 124] width 22 height 8
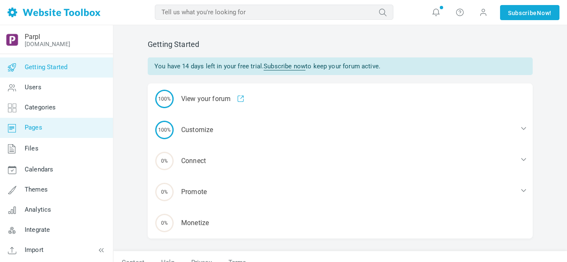
click at [36, 129] on span "Pages" at bounding box center [34, 128] width 18 height 8
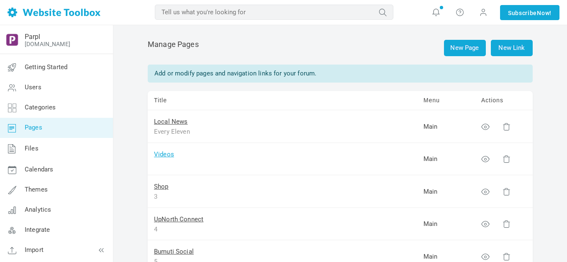
click at [165, 152] on link "Videos" at bounding box center [164, 154] width 20 height 8
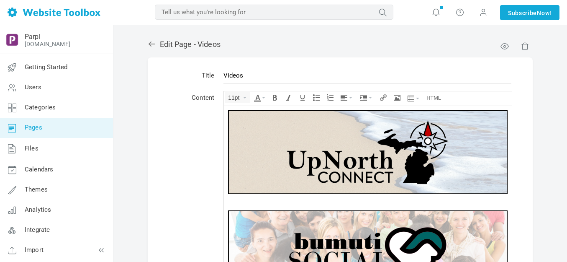
scroll to position [199, 0]
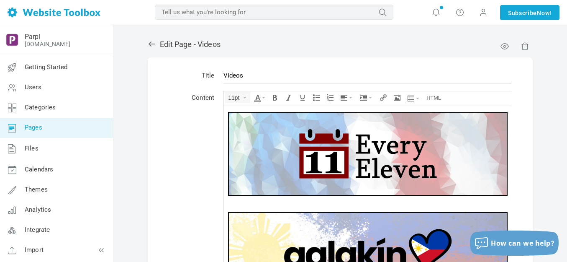
click at [286, 141] on img at bounding box center [368, 153] width 280 height 84
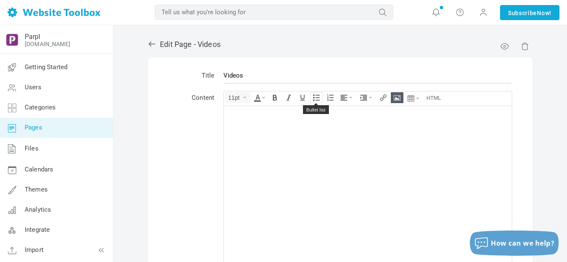
scroll to position [0, 0]
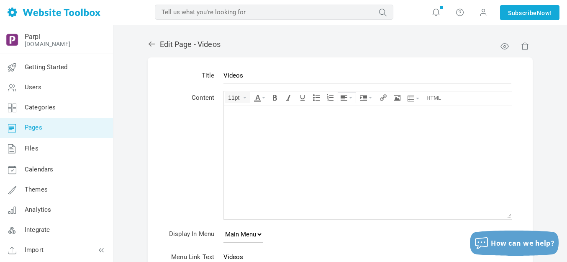
click at [352, 98] on icon "Align" at bounding box center [350, 98] width 3 height 2
click at [348, 121] on icon at bounding box center [345, 122] width 8 height 7
click at [397, 96] on icon "Insert/edit image" at bounding box center [397, 97] width 7 height 7
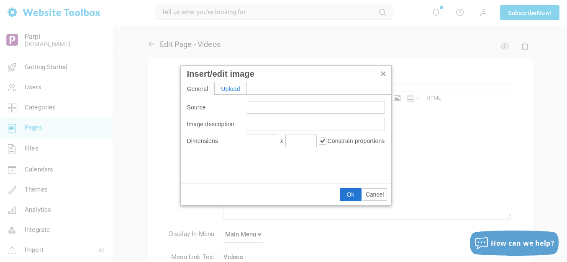
click at [232, 88] on div "Upload" at bounding box center [231, 88] width 32 height 12
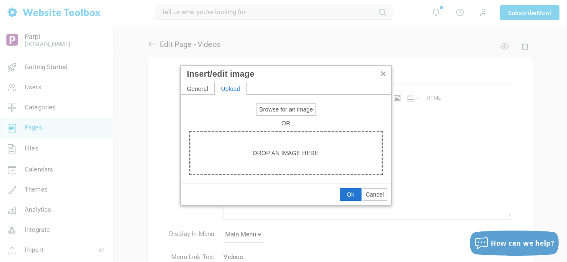
click at [273, 110] on span "Browse for an image" at bounding box center [287, 109] width 54 height 7
type input "C:\fakepath\Slide1.PNG"
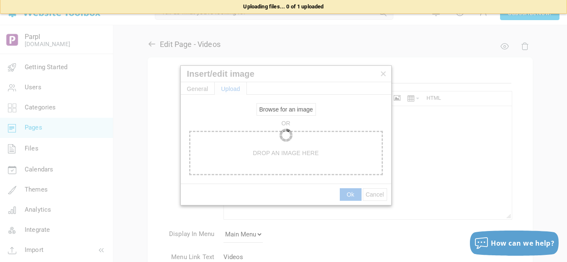
type input "https://d28lcup14p4e72.cloudfront.net/286758%2F9489740%2FSlide1.png"
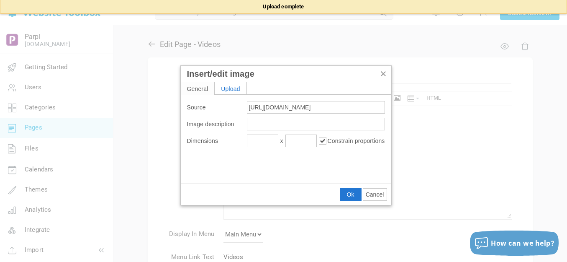
type input "1920"
type input "576"
click at [271, 139] on input "1920" at bounding box center [262, 140] width 31 height 13
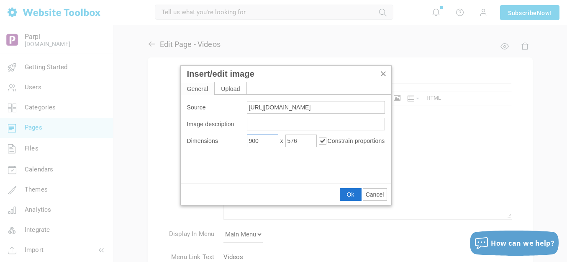
type input "900"
type input "270"
click at [351, 191] on span "Ok" at bounding box center [351, 194] width 8 height 7
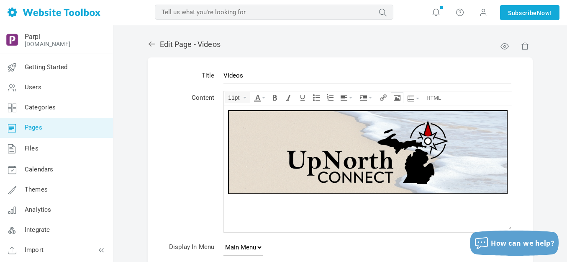
click at [398, 99] on icon "Insert/edit image" at bounding box center [397, 97] width 7 height 7
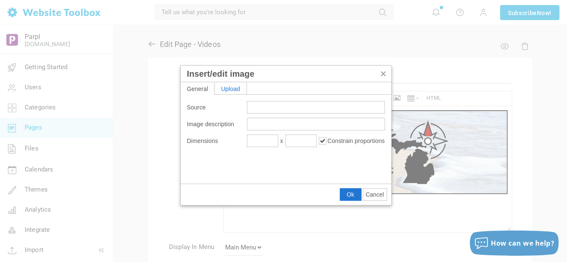
click at [240, 88] on div "Upload" at bounding box center [231, 88] width 32 height 12
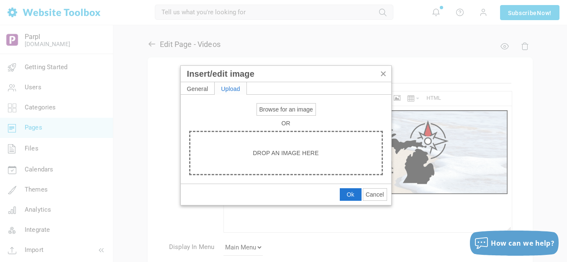
click at [276, 111] on span "Browse for an image" at bounding box center [287, 109] width 54 height 7
type input "C:\fakepath\White Spacer.png"
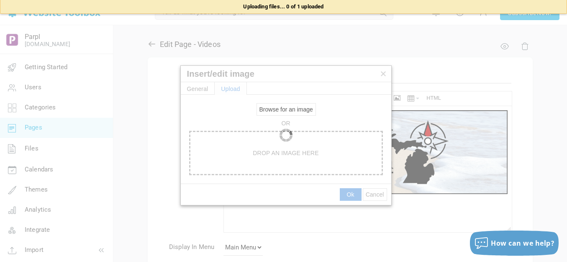
type input "https://d28lcup14p4e72.cloudfront.net/286758%2F9489741%2FWhite+Spacer.png"
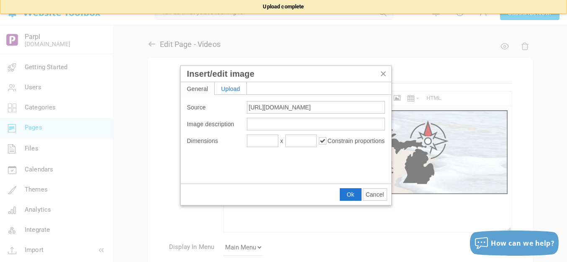
type input "1920"
type input "115"
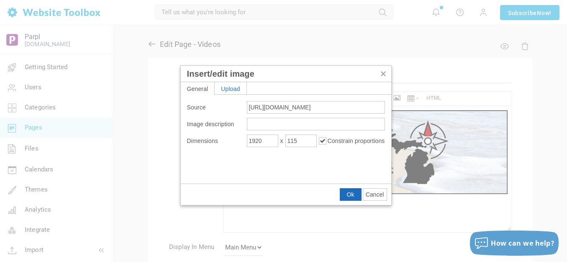
click at [353, 193] on span "Ok" at bounding box center [351, 194] width 8 height 7
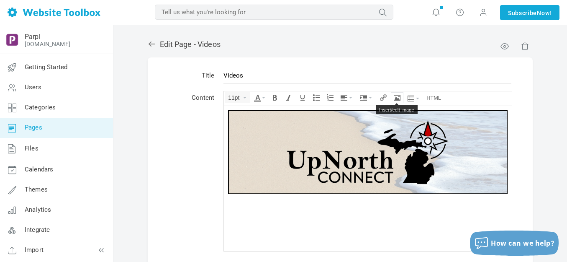
click at [397, 98] on icon "Insert/edit image" at bounding box center [397, 97] width 7 height 7
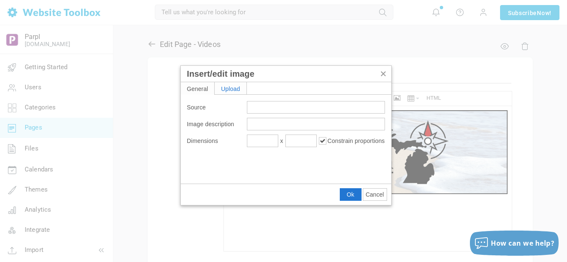
click at [235, 91] on div "Upload" at bounding box center [231, 88] width 32 height 12
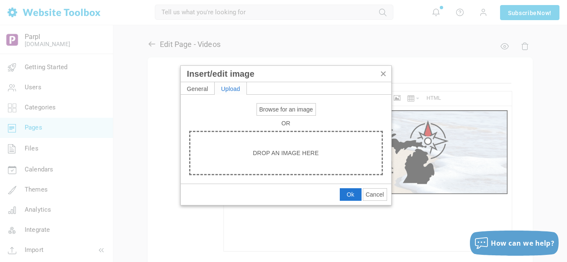
click at [273, 109] on span "Browse for an image" at bounding box center [287, 109] width 54 height 7
type input "C:\fakepath\Slide2.PNG"
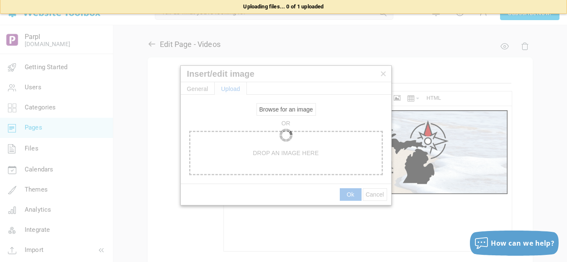
type input "https://d28lcup14p4e72.cloudfront.net/286758%2F9489742%2FSlide2.png"
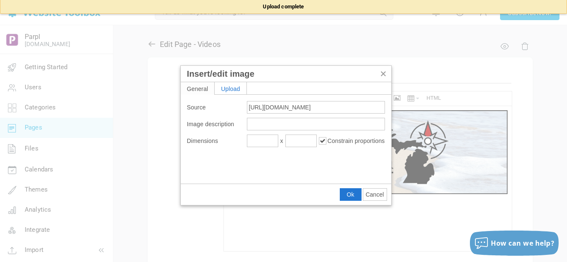
type input "1920"
type input "576"
click at [254, 144] on input "1920" at bounding box center [262, 140] width 31 height 13
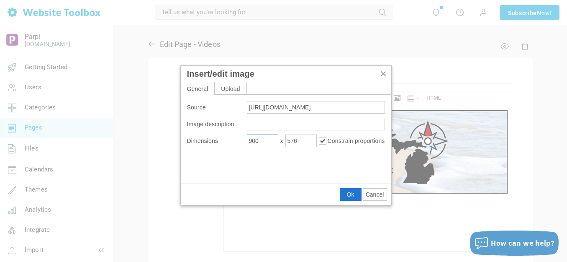
type input "900"
type input "270"
drag, startPoint x: 351, startPoint y: 193, endPoint x: 127, endPoint y: 88, distance: 248.1
click at [351, 193] on span "Ok" at bounding box center [351, 194] width 8 height 7
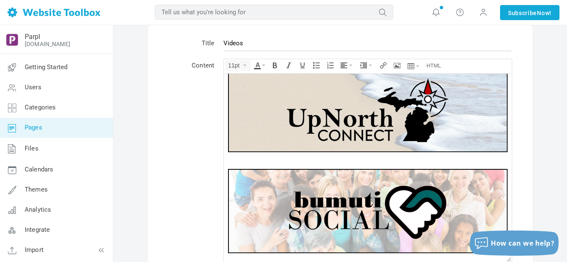
scroll to position [30, 0]
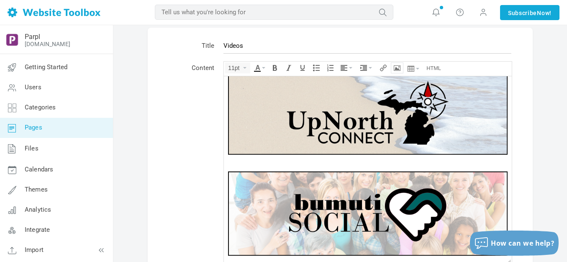
click at [400, 66] on icon "Insert/edit image" at bounding box center [397, 67] width 7 height 7
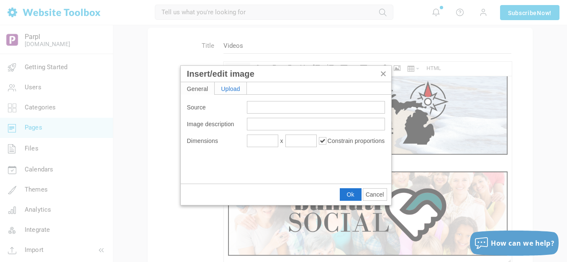
click at [234, 88] on div "Upload" at bounding box center [231, 88] width 32 height 12
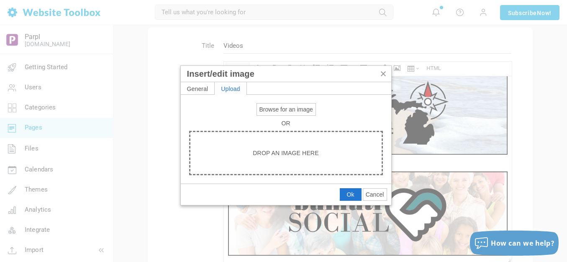
click at [285, 111] on span "Browse for an image" at bounding box center [287, 109] width 54 height 7
type input "C:\fakepath\White Spacer.png"
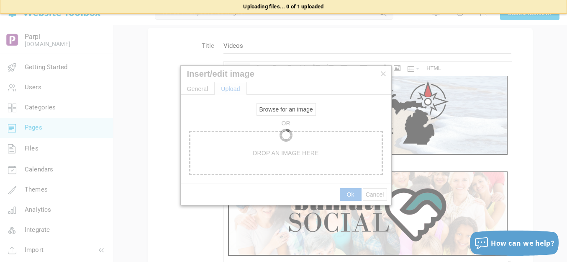
type input "https://d28lcup14p4e72.cloudfront.net/286758%2F9489744%2FWhite+Spacer.png"
type input "1920"
type input "115"
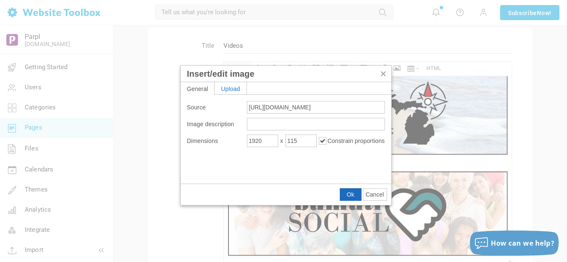
click at [352, 192] on span "Ok" at bounding box center [351, 194] width 8 height 7
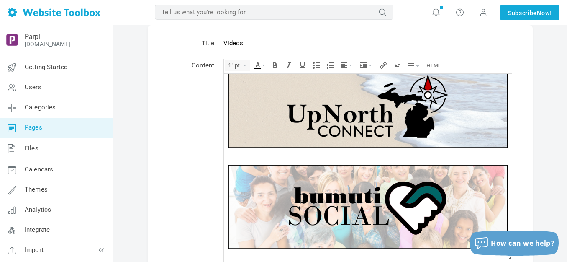
scroll to position [24, 0]
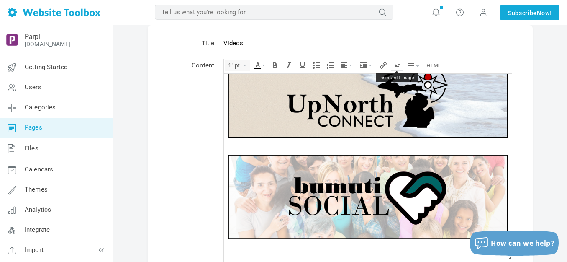
click at [398, 62] on icon "Insert/edit image" at bounding box center [397, 65] width 7 height 7
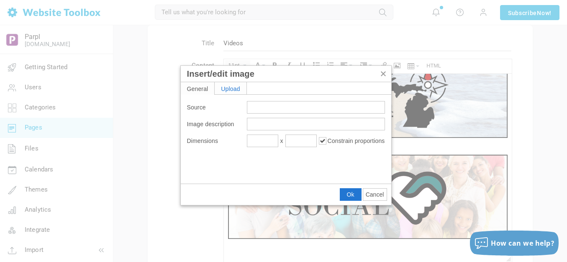
click at [229, 85] on div "Upload" at bounding box center [231, 88] width 32 height 12
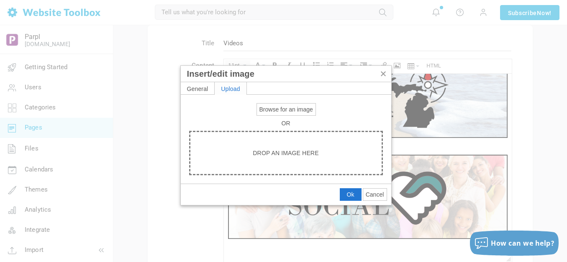
click at [279, 109] on span "Browse for an image" at bounding box center [287, 109] width 54 height 7
type input "C:\fakepath\Slide3.PNG"
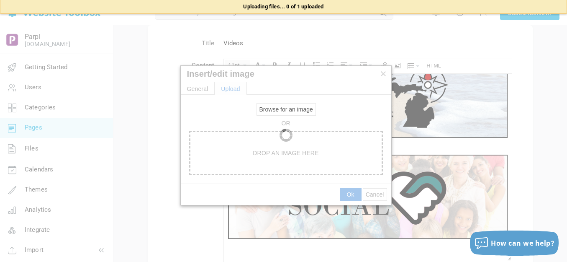
type input "https://d28lcup14p4e72.cloudfront.net/286758%2F9489746%2FSlide3.png"
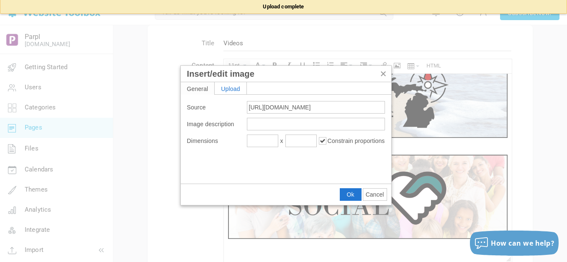
type input "1920"
type input "576"
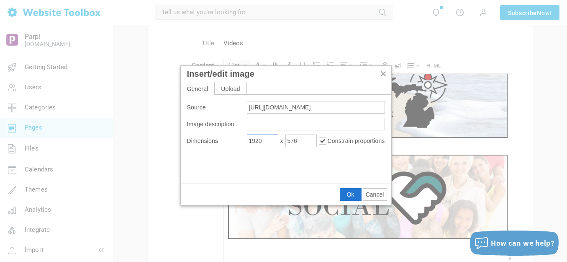
click at [269, 142] on input "1920" at bounding box center [262, 140] width 31 height 13
type input "900"
type input "270"
click at [352, 191] on span "Ok" at bounding box center [351, 194] width 8 height 7
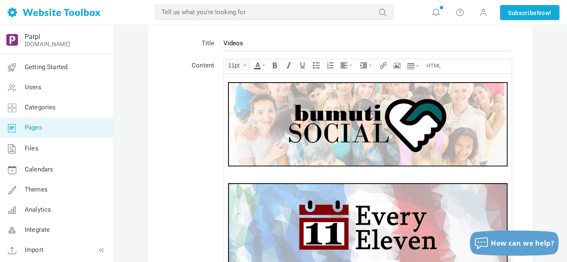
scroll to position [106, 0]
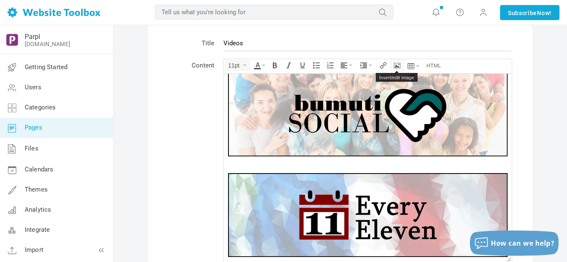
click at [399, 68] on icon "Insert/edit image" at bounding box center [397, 65] width 7 height 7
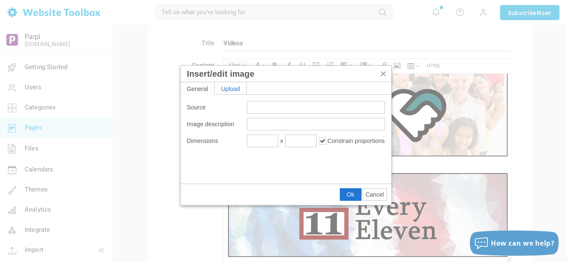
click at [237, 90] on div "Upload" at bounding box center [231, 88] width 32 height 12
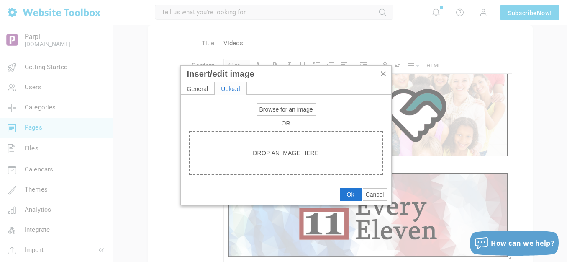
click at [281, 109] on span "Browse for an image" at bounding box center [287, 109] width 54 height 7
type input "C:\fakepath\White Spacer.png"
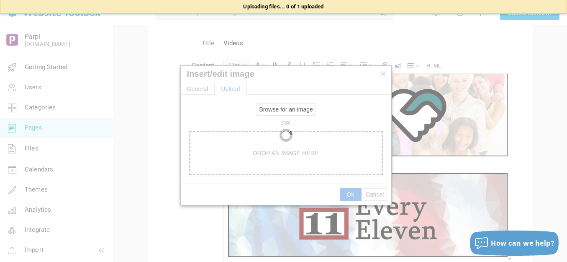
type input "https://d28lcup14p4e72.cloudfront.net/286758%2F9489748%2FWhite+Spacer.png"
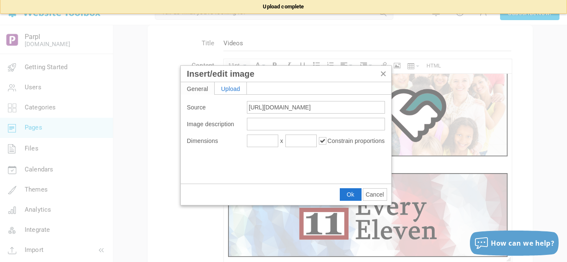
type input "1920"
type input "115"
click at [356, 193] on button "Ok" at bounding box center [350, 194] width 21 height 12
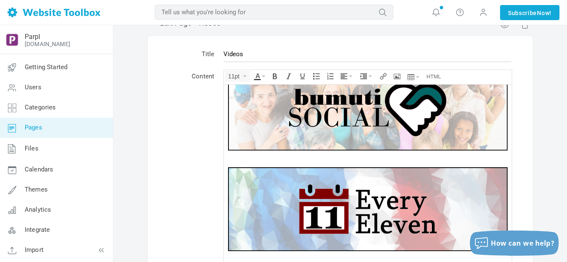
scroll to position [0, 0]
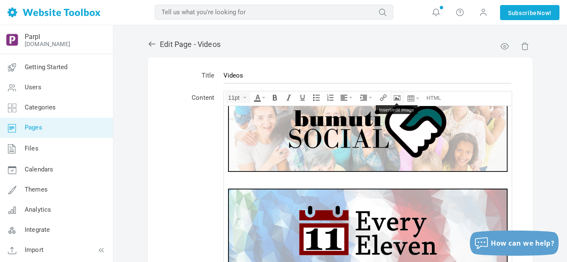
click at [398, 97] on icon "Insert/edit image" at bounding box center [397, 97] width 7 height 7
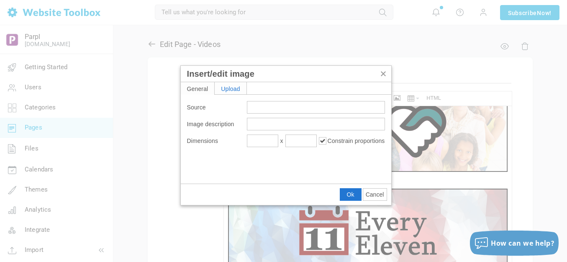
click at [240, 86] on div "Upload" at bounding box center [231, 88] width 32 height 12
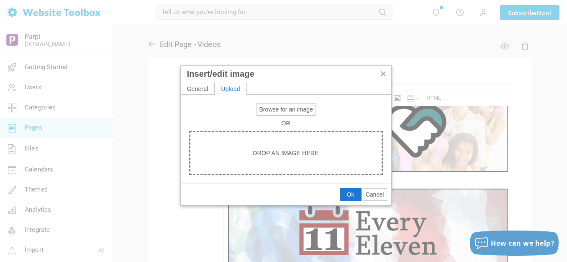
click at [274, 107] on span "Browse for an image" at bounding box center [287, 109] width 54 height 7
type input "C:\fakepath\Slide4.PNG"
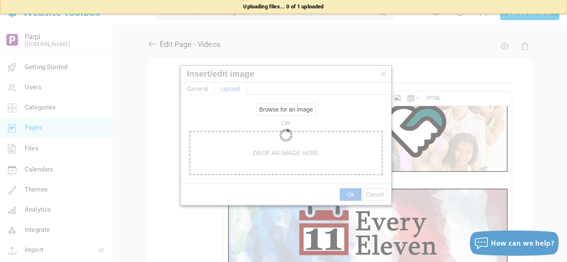
type input "https://d28lcup14p4e72.cloudfront.net/286758%2F9489749%2FSlide4.png"
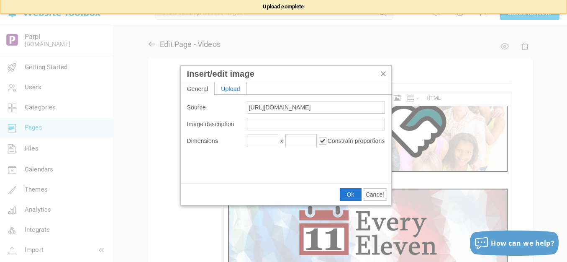
type input "1920"
type input "576"
click at [265, 140] on input "1920" at bounding box center [262, 140] width 31 height 13
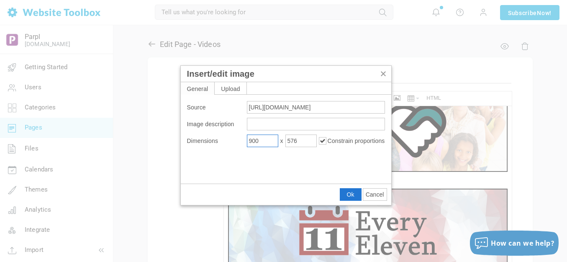
type input "900"
type input "270"
drag, startPoint x: 349, startPoint y: 197, endPoint x: 124, endPoint y: 90, distance: 248.4
click at [349, 197] on span "Ok" at bounding box center [351, 194] width 8 height 7
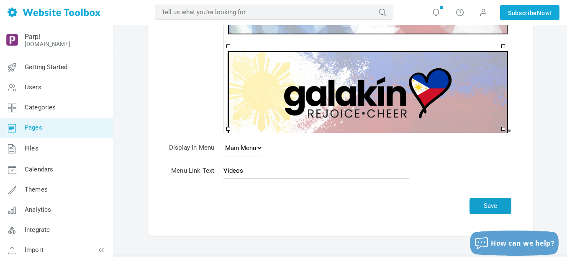
scroll to position [180, 0]
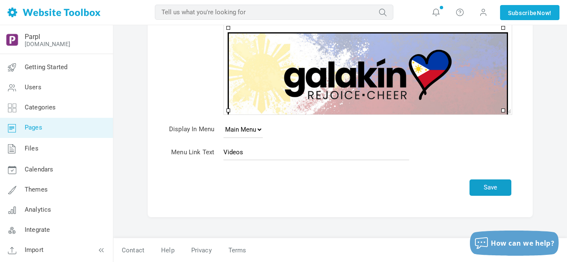
click at [488, 187] on button "Save" at bounding box center [491, 187] width 42 height 16
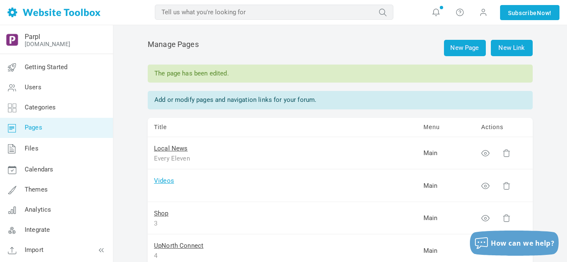
click at [163, 179] on link "Videos" at bounding box center [164, 181] width 20 height 8
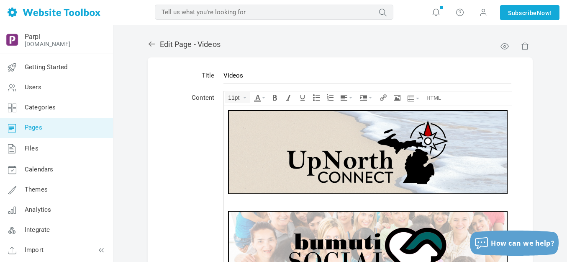
click at [323, 199] on img at bounding box center [368, 201] width 280 height 17
drag, startPoint x: 227, startPoint y: 207, endPoint x: 336, endPoint y: 180, distance: 111.9
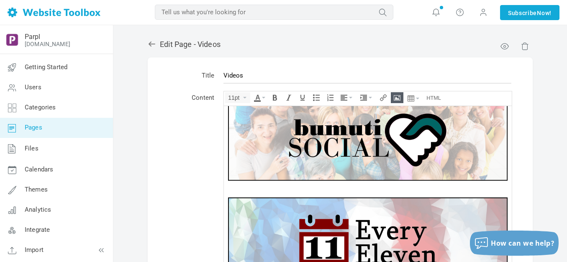
scroll to position [126, 0]
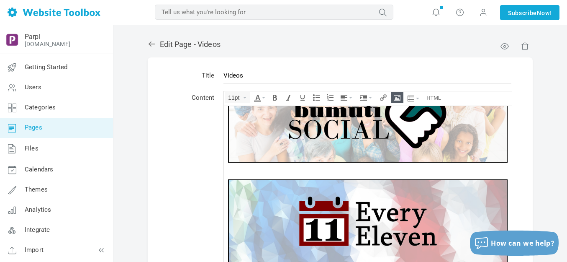
click at [394, 169] on img at bounding box center [368, 170] width 280 height 17
drag, startPoint x: 227, startPoint y: 175, endPoint x: 335, endPoint y: 162, distance: 108.9
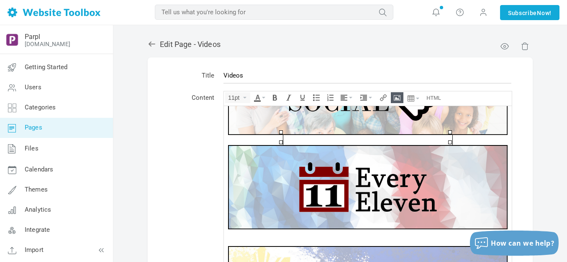
scroll to position [187, 0]
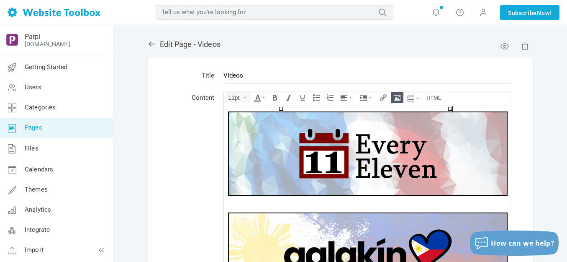
click at [324, 198] on img at bounding box center [368, 203] width 280 height 17
drag, startPoint x: 228, startPoint y: 209, endPoint x: 335, endPoint y: 182, distance: 110.0
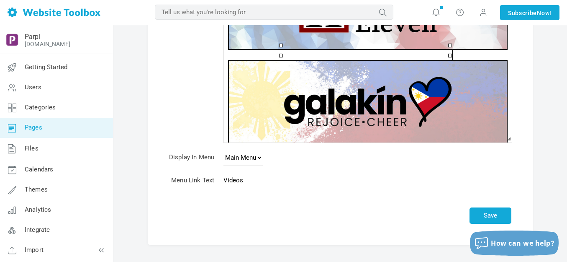
scroll to position [168, 0]
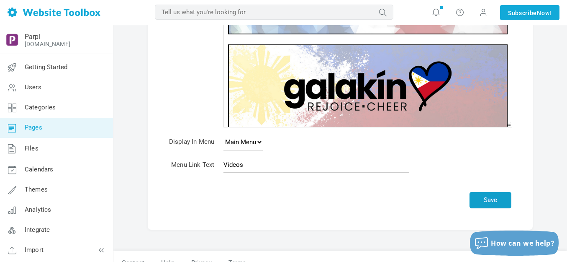
drag, startPoint x: 487, startPoint y: 193, endPoint x: 121, endPoint y: 156, distance: 367.9
click at [487, 193] on button "Save" at bounding box center [491, 200] width 42 height 16
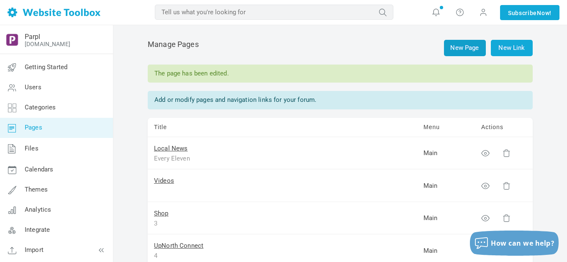
click at [463, 48] on link "New Page" at bounding box center [465, 48] width 42 height 16
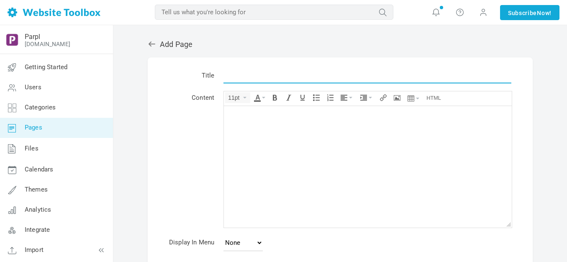
click at [256, 77] on input "text" at bounding box center [368, 75] width 288 height 16
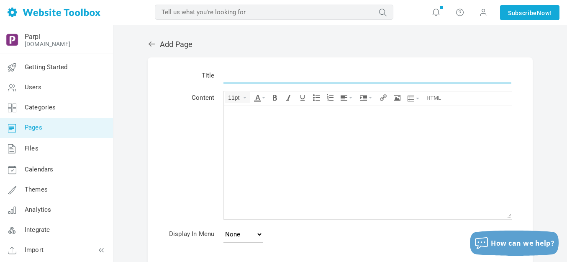
click at [257, 77] on input "text" at bounding box center [368, 75] width 288 height 16
type input "16"
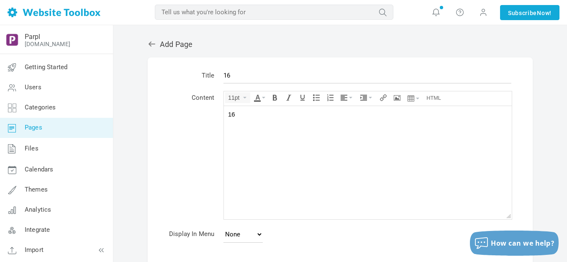
scroll to position [83, 0]
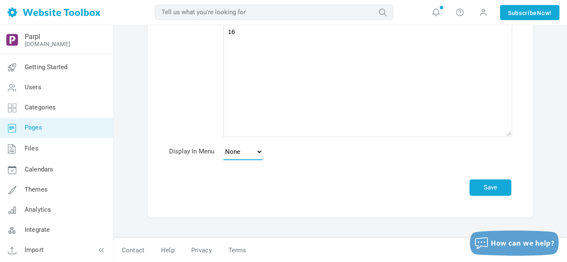
click at [259, 151] on select "None Main Menu Footer" at bounding box center [243, 151] width 39 height 17
select select "main"
click at [224, 143] on select "None Main Menu Footer" at bounding box center [243, 151] width 39 height 17
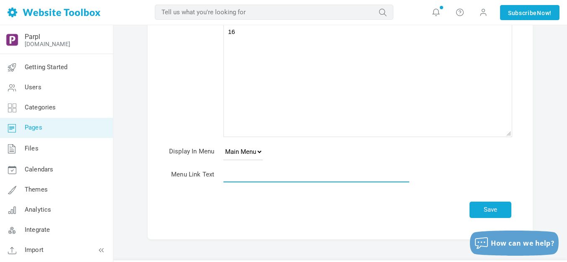
click at [250, 178] on input "text" at bounding box center [317, 174] width 186 height 16
type input "16"
click at [494, 204] on button "Save" at bounding box center [491, 209] width 42 height 16
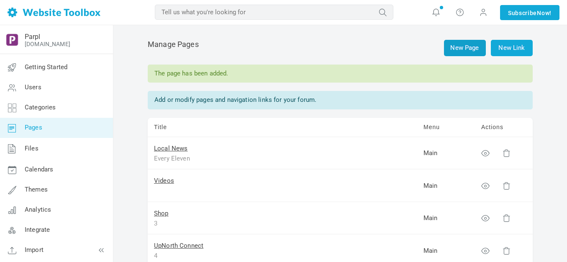
click at [472, 46] on link "New Page" at bounding box center [465, 48] width 42 height 16
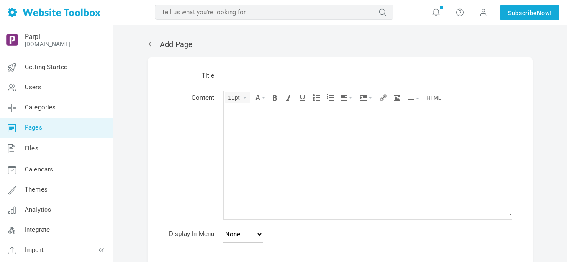
drag, startPoint x: 0, startPoint y: 0, endPoint x: 246, endPoint y: 77, distance: 258.2
click at [246, 77] on input "text" at bounding box center [368, 75] width 288 height 16
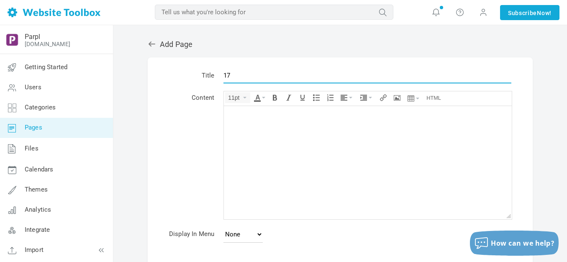
type input "17"
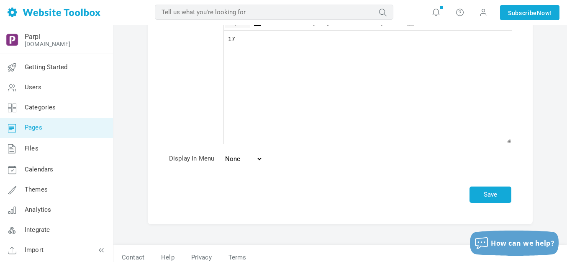
scroll to position [83, 0]
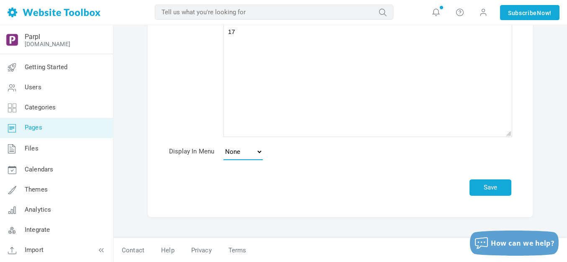
click at [247, 153] on select "None Main Menu Footer" at bounding box center [243, 151] width 39 height 17
select select "main"
click at [224, 143] on select "None Main Menu Footer" at bounding box center [243, 151] width 39 height 17
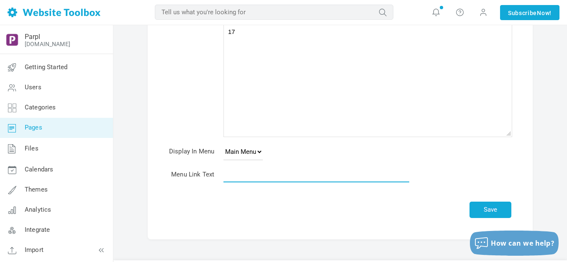
click at [282, 178] on input "text" at bounding box center [317, 174] width 186 height 16
type input "17"
click at [491, 208] on button "Save" at bounding box center [491, 209] width 42 height 16
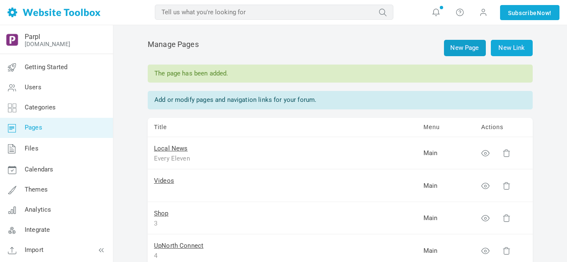
click at [462, 47] on link "New Page" at bounding box center [465, 48] width 42 height 16
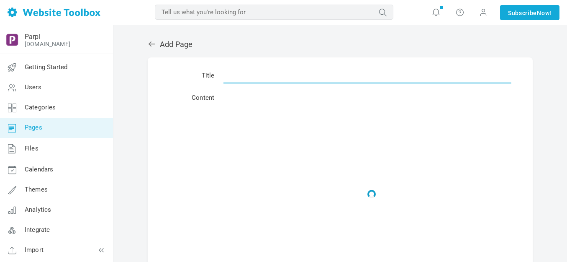
click at [242, 78] on input "text" at bounding box center [368, 75] width 288 height 16
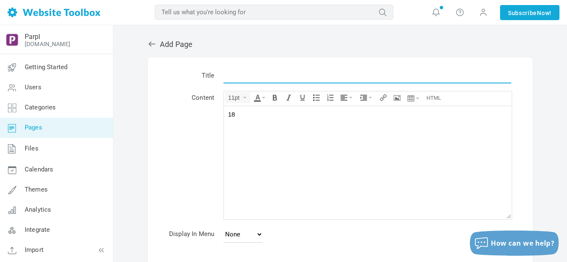
click at [242, 78] on input "text" at bounding box center [368, 75] width 288 height 16
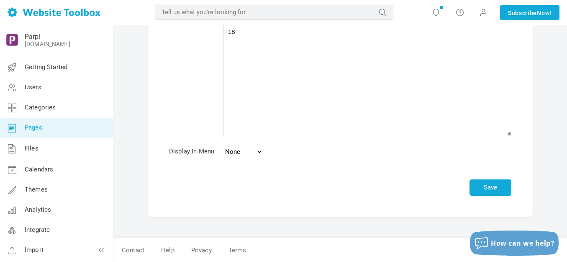
type input "18"
click at [257, 151] on select "None Main Menu Footer" at bounding box center [243, 151] width 39 height 17
select select "main"
click at [224, 143] on select "None Main Menu Footer" at bounding box center [243, 151] width 39 height 17
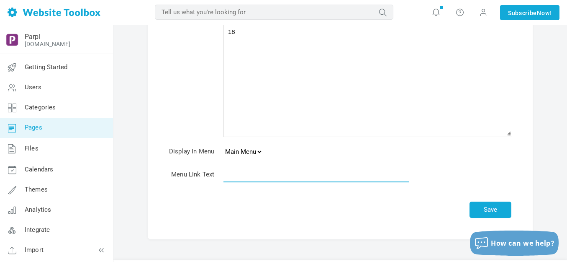
click at [333, 178] on input "text" at bounding box center [317, 174] width 186 height 16
type input "18"
drag, startPoint x: 502, startPoint y: 206, endPoint x: 480, endPoint y: 201, distance: 23.3
click at [502, 206] on button "Save" at bounding box center [491, 209] width 42 height 16
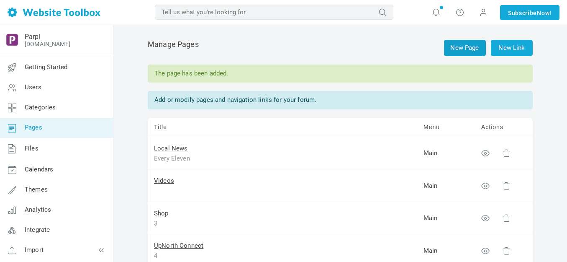
click at [463, 48] on link "New Page" at bounding box center [465, 48] width 42 height 16
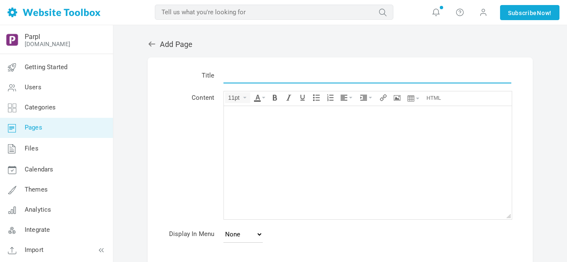
click at [245, 78] on input "text" at bounding box center [368, 75] width 288 height 16
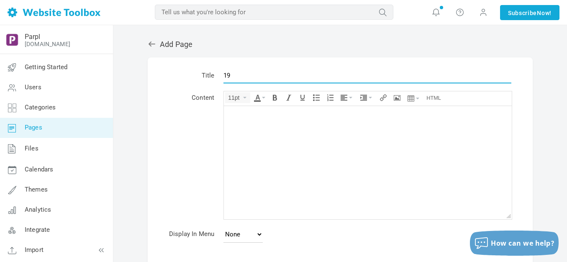
type input "19"
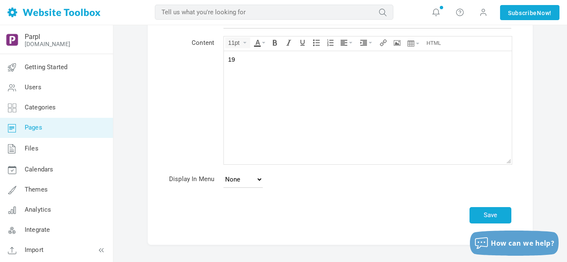
scroll to position [83, 0]
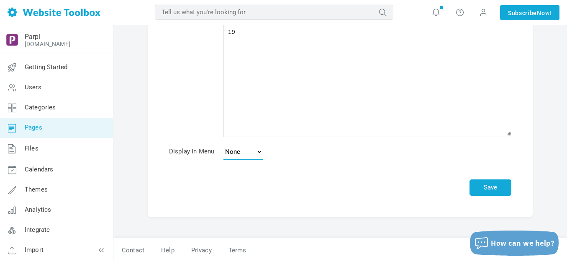
click at [248, 151] on select "None Main Menu Footer" at bounding box center [243, 151] width 39 height 17
select select "main"
click at [224, 143] on select "None Main Menu Footer" at bounding box center [243, 151] width 39 height 17
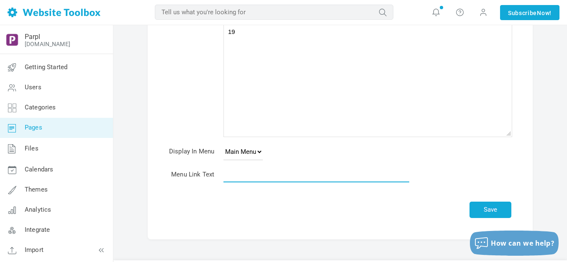
click at [282, 172] on input "text" at bounding box center [317, 174] width 186 height 16
type input "19"
click at [487, 206] on button "Save" at bounding box center [491, 209] width 42 height 16
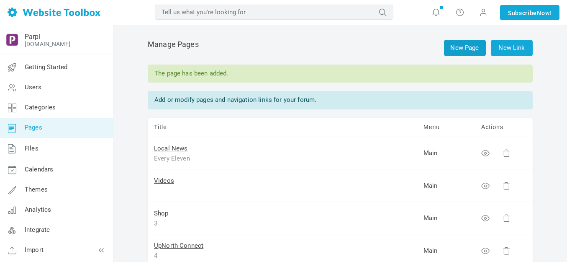
click at [464, 46] on link "New Page" at bounding box center [465, 48] width 42 height 16
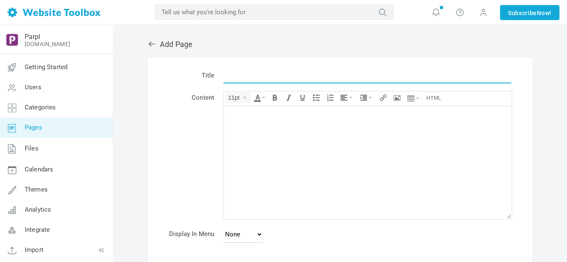
click at [246, 78] on input "text" at bounding box center [368, 75] width 288 height 16
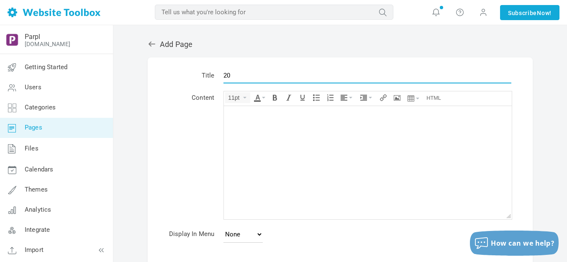
type input "20"
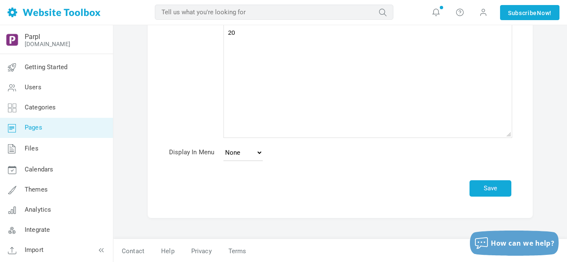
scroll to position [83, 0]
click at [257, 152] on select "None Main Menu Footer" at bounding box center [243, 151] width 39 height 17
select select "main"
click at [224, 143] on select "None Main Menu Footer" at bounding box center [243, 151] width 39 height 17
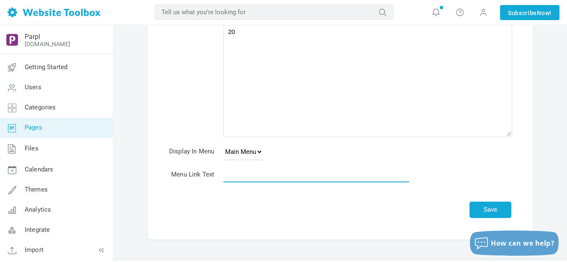
click at [248, 172] on input "text" at bounding box center [317, 174] width 186 height 16
type input "20"
click at [504, 208] on button "Save" at bounding box center [491, 209] width 42 height 16
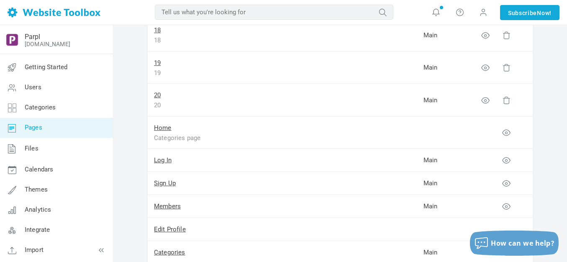
scroll to position [670, 0]
click at [485, 13] on span at bounding box center [484, 12] width 8 height 9
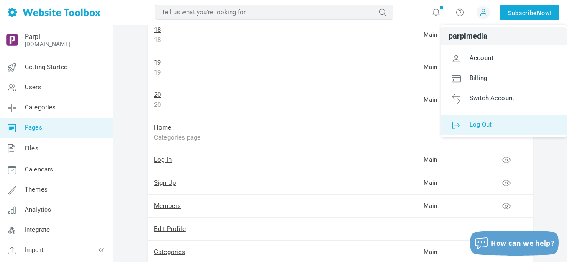
click at [481, 122] on span "Log Out" at bounding box center [481, 124] width 22 height 8
